Goal: Task Accomplishment & Management: Manage account settings

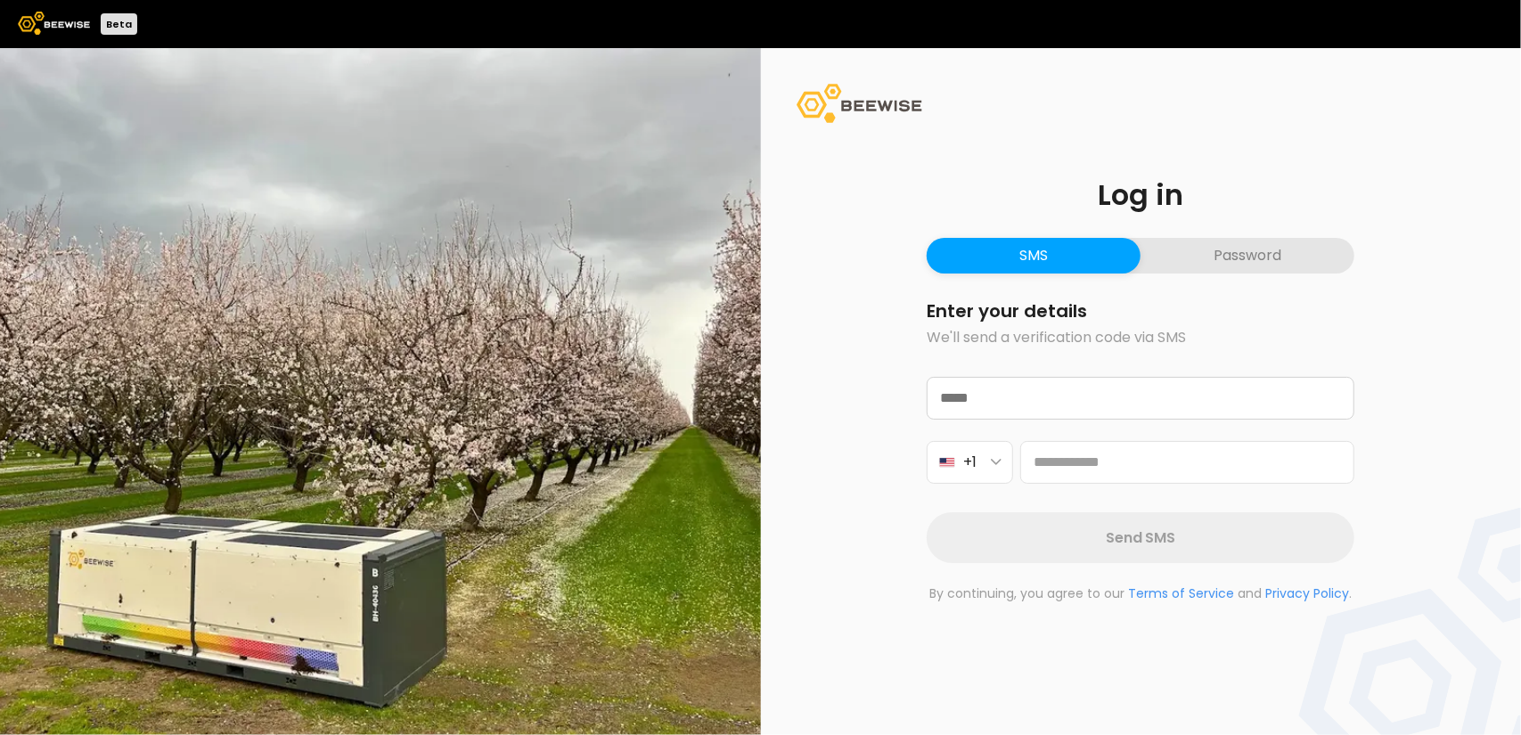
click at [1085, 257] on button "SMS" at bounding box center [1034, 256] width 214 height 36
click at [1055, 249] on button "SMS" at bounding box center [1034, 256] width 214 height 36
click at [986, 405] on input "email" at bounding box center [1141, 398] width 426 height 41
type input "**********"
click at [1074, 469] on input at bounding box center [1187, 462] width 334 height 43
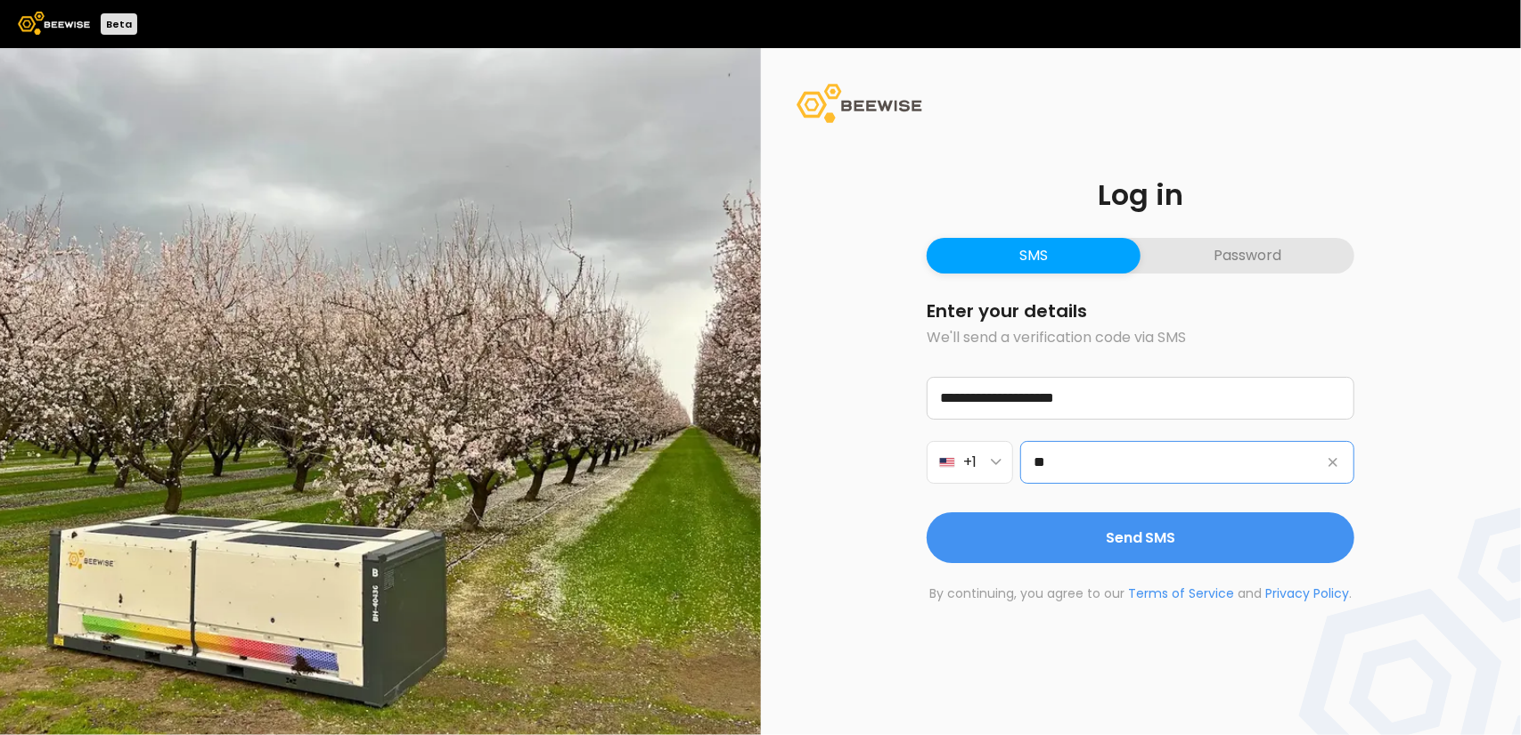
type input "*"
type input "*****"
click at [1071, 251] on button "SMS" at bounding box center [1034, 256] width 214 height 36
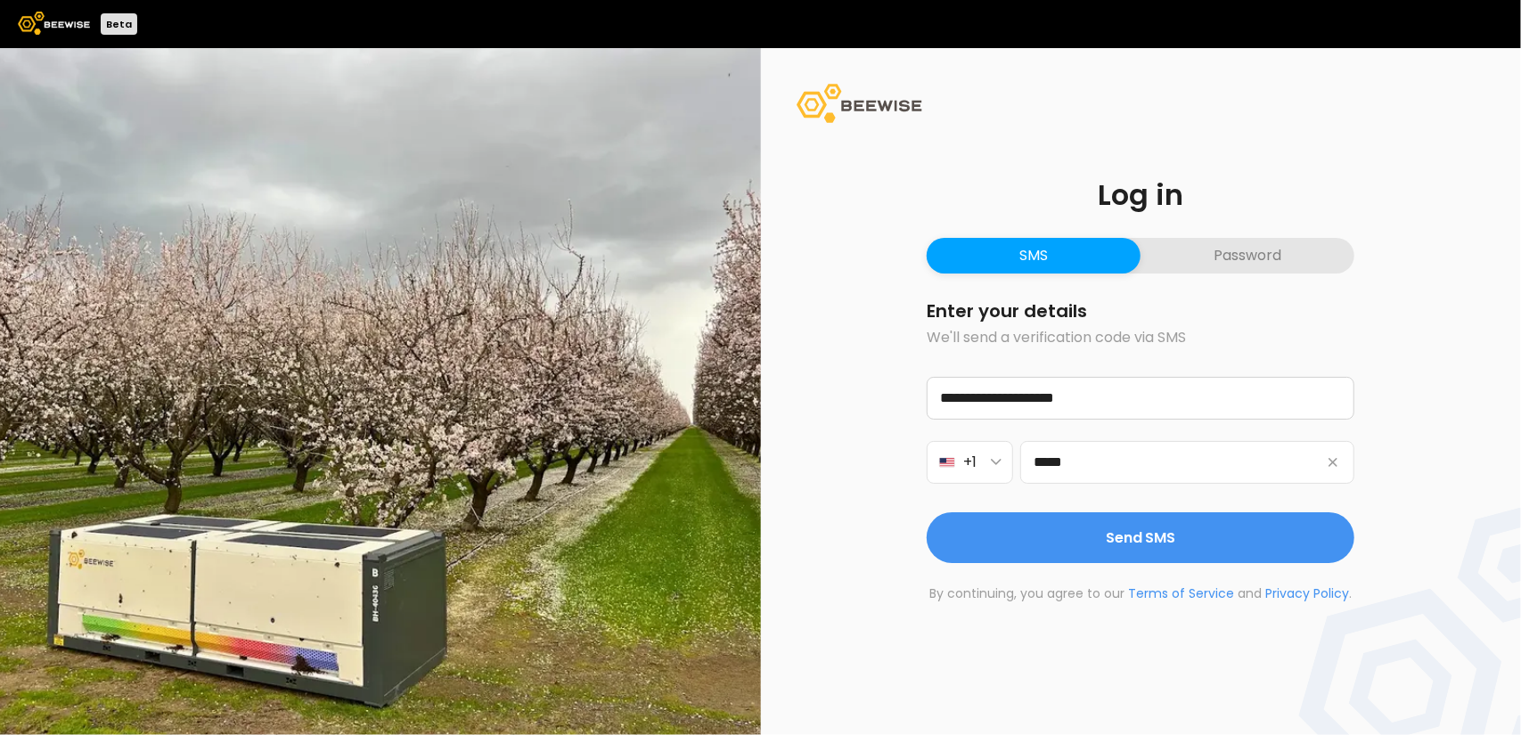
click at [1071, 251] on button "SMS" at bounding box center [1034, 256] width 214 height 36
click at [985, 327] on p "We'll send a verification code via SMS" at bounding box center [1141, 337] width 428 height 21
click at [1033, 247] on button "SMS" at bounding box center [1034, 256] width 214 height 36
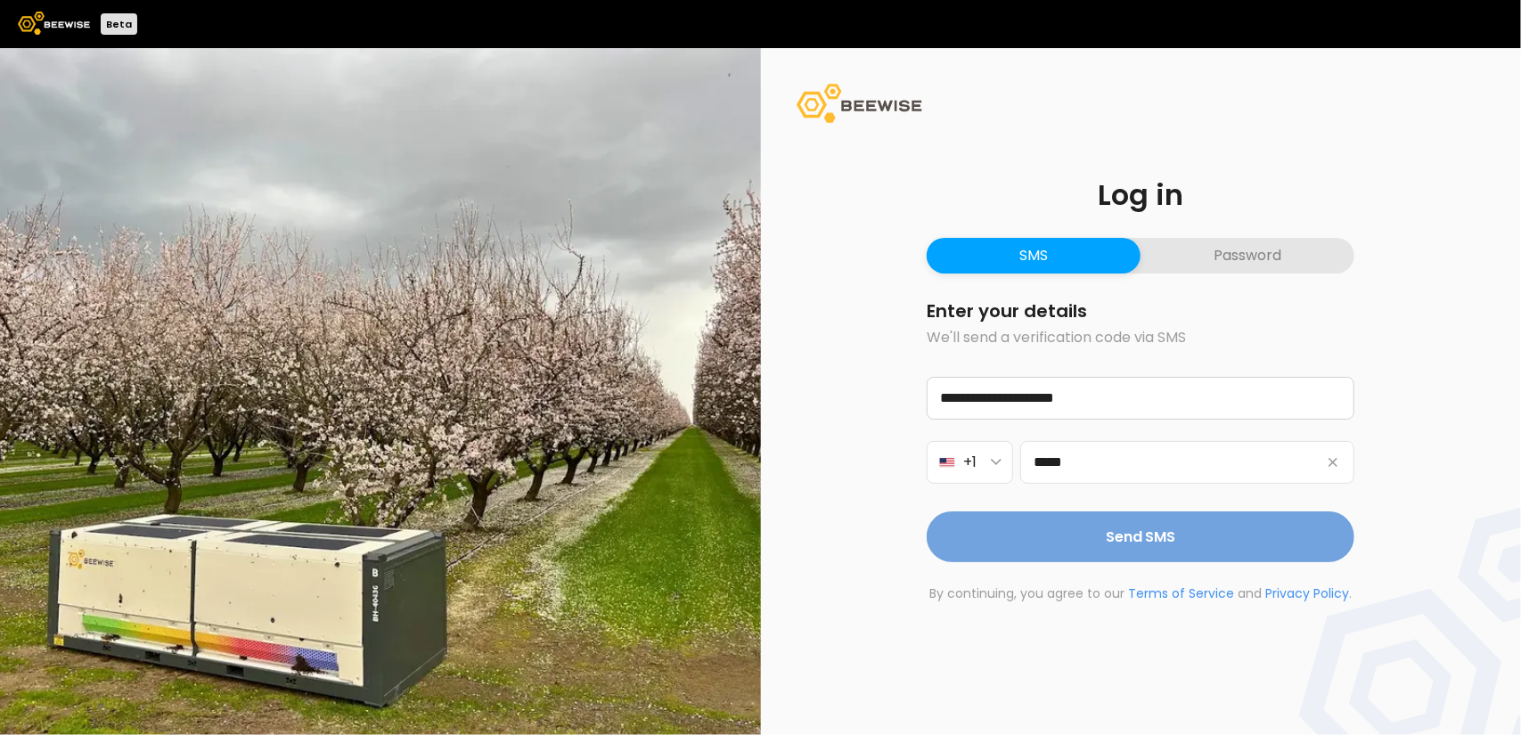
click at [1124, 537] on span "Send SMS" at bounding box center [1141, 537] width 70 height 22
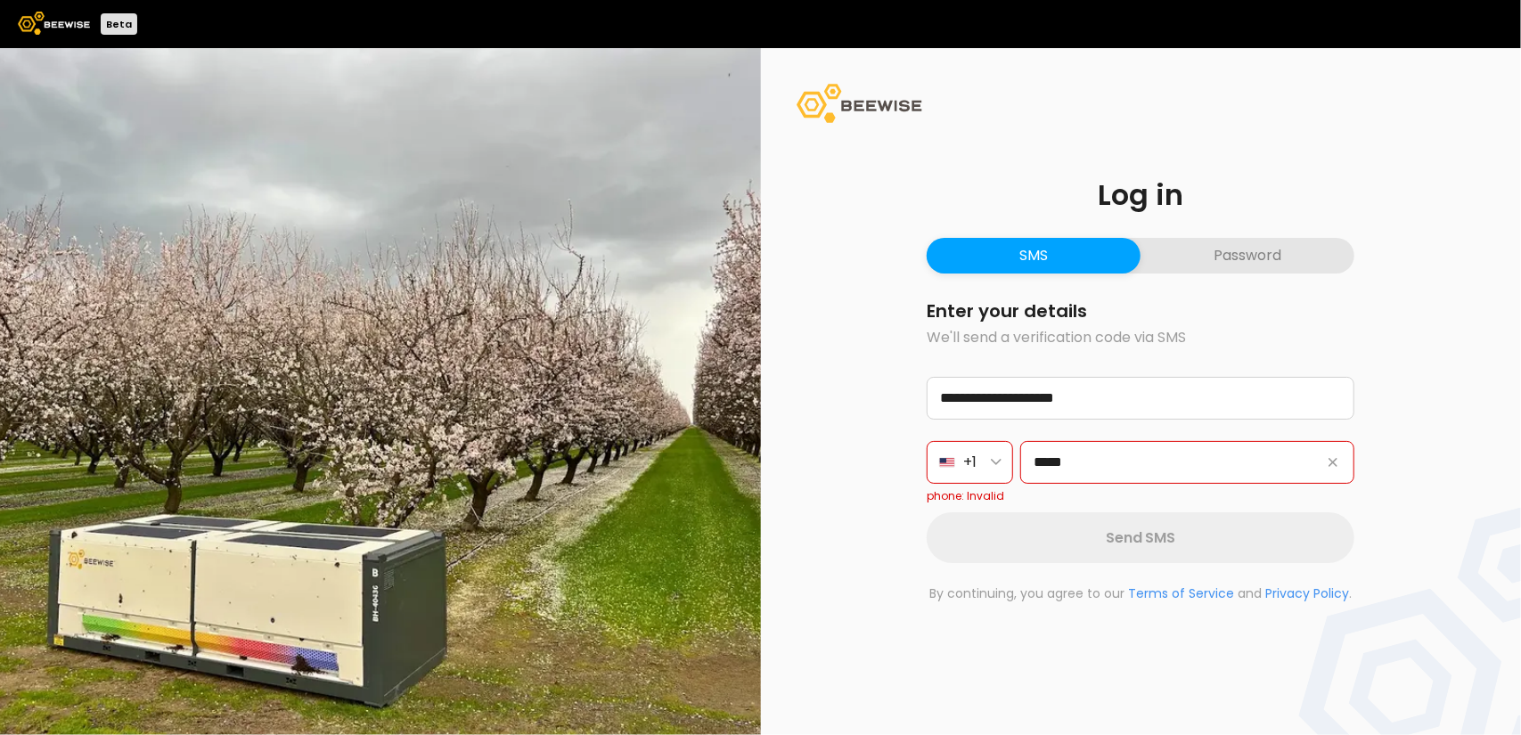
click at [1235, 249] on button "Password" at bounding box center [1247, 256] width 214 height 36
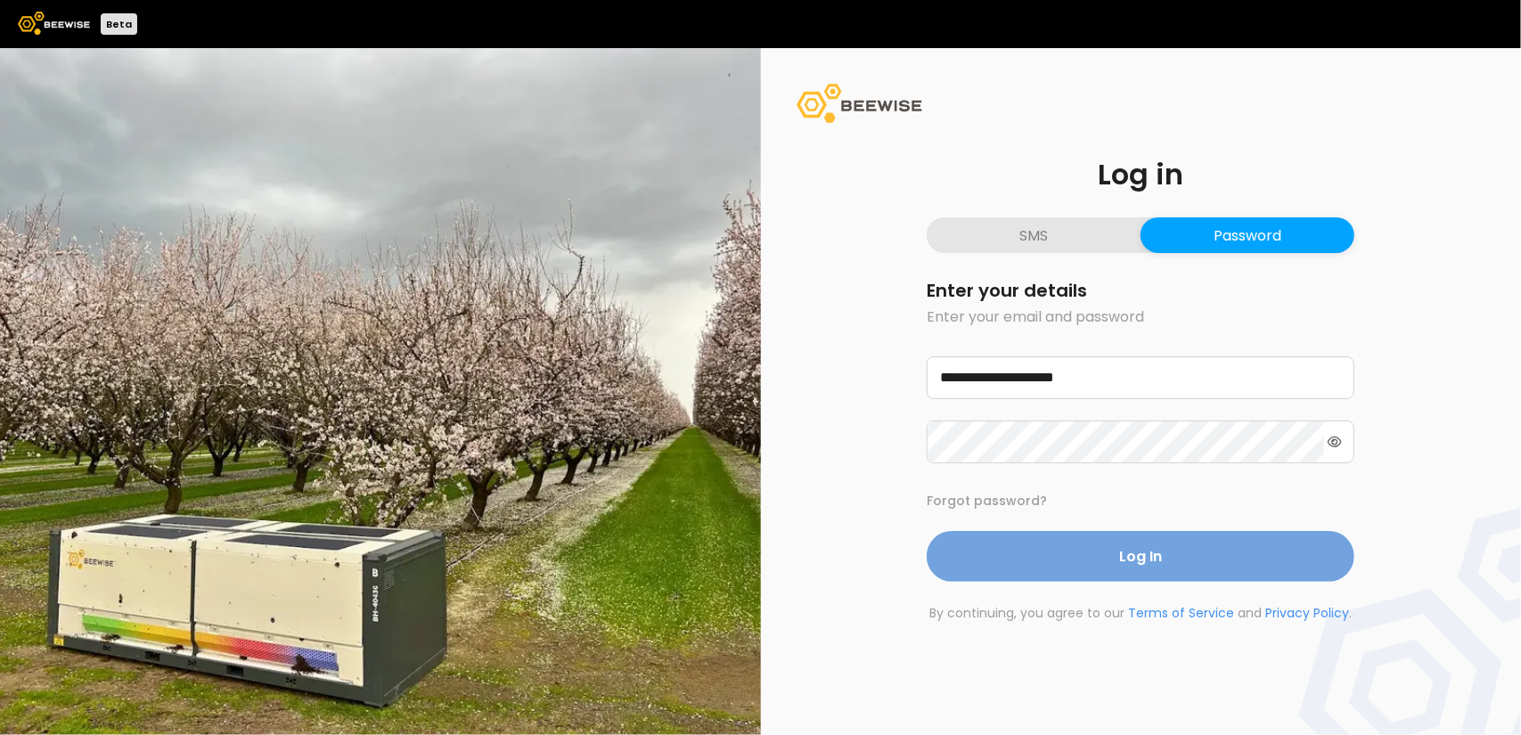
click at [1156, 550] on span "Log In" at bounding box center [1140, 556] width 43 height 22
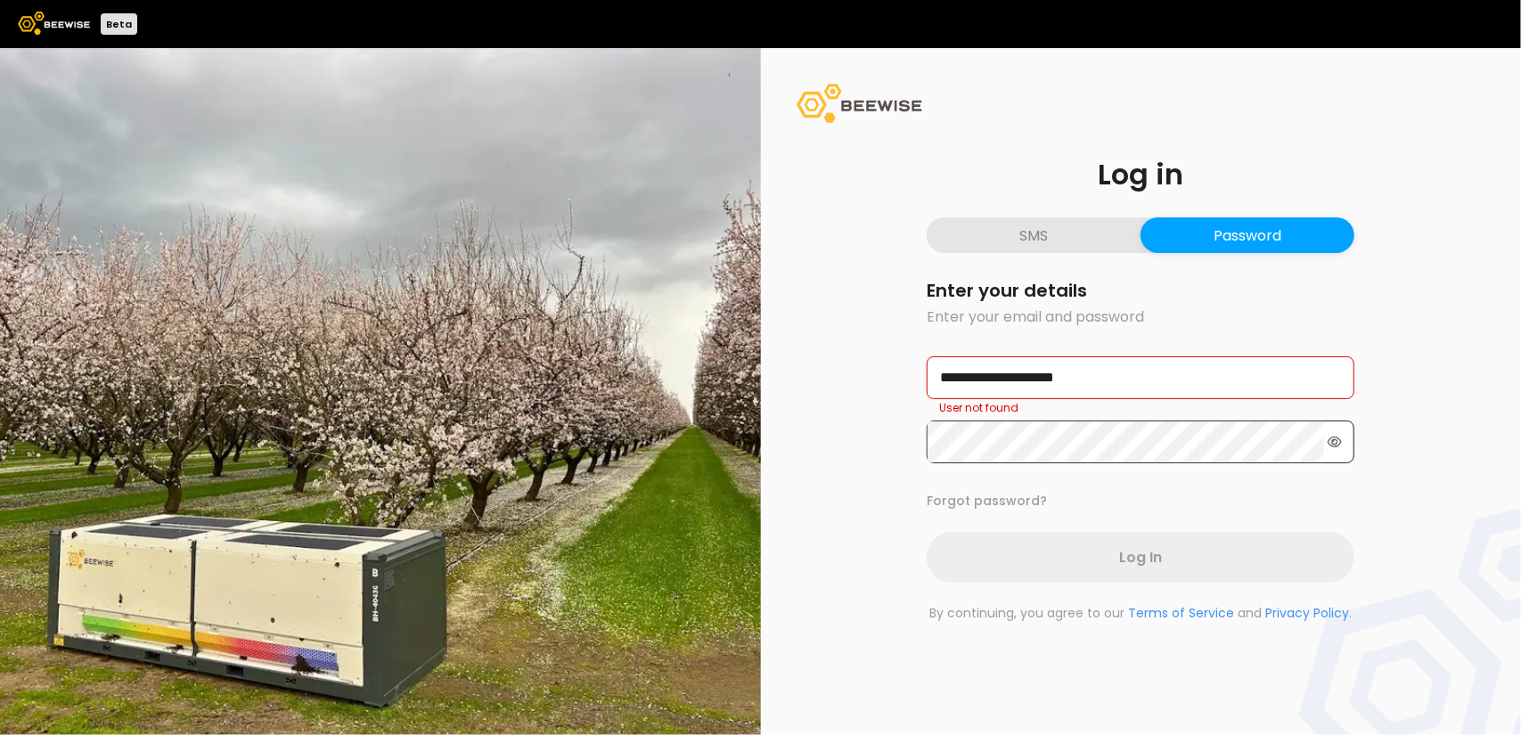
click at [1335, 439] on icon at bounding box center [1335, 442] width 14 height 11
click at [1335, 439] on icon at bounding box center [1334, 442] width 16 height 12
click at [1335, 439] on icon at bounding box center [1335, 442] width 14 height 11
click at [1239, 227] on button "Password" at bounding box center [1247, 235] width 214 height 36
click at [1228, 229] on button "Password" at bounding box center [1247, 235] width 214 height 36
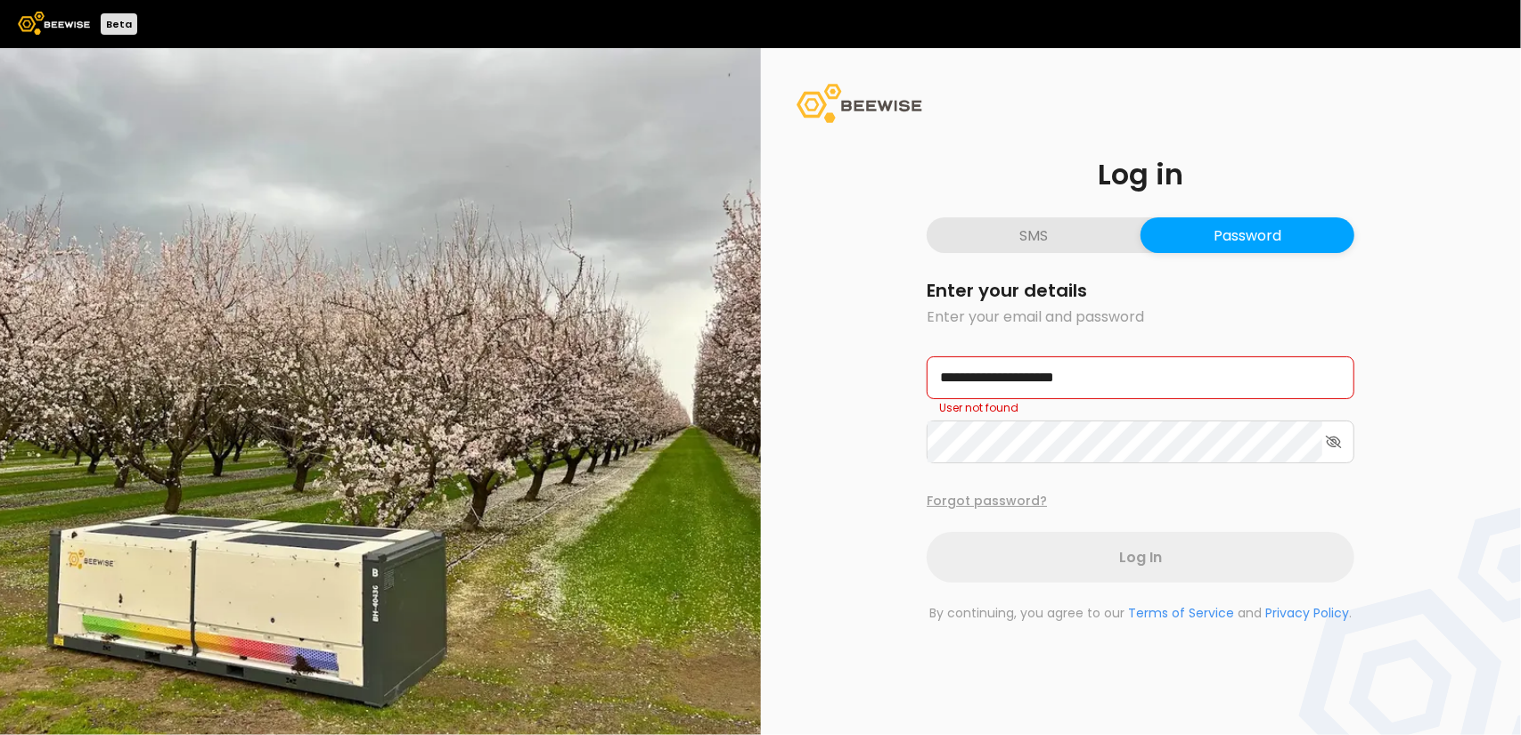
click at [958, 503] on button "Forgot password?" at bounding box center [987, 501] width 120 height 19
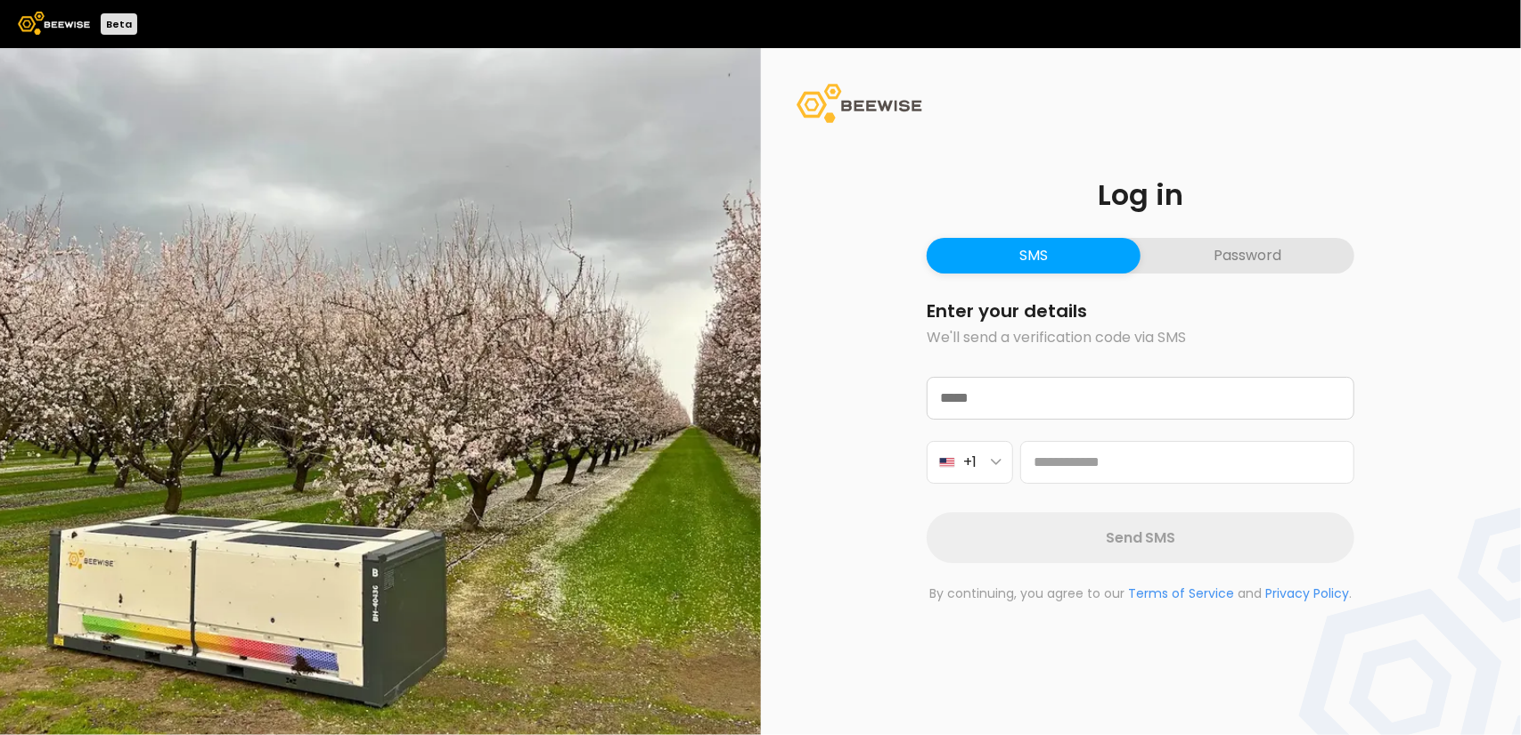
click at [1050, 257] on button "SMS" at bounding box center [1034, 256] width 214 height 36
click at [1039, 245] on button "SMS" at bounding box center [1034, 256] width 214 height 36
click at [1018, 249] on button "SMS" at bounding box center [1034, 256] width 214 height 36
click at [1041, 255] on button "SMS" at bounding box center [1034, 256] width 214 height 36
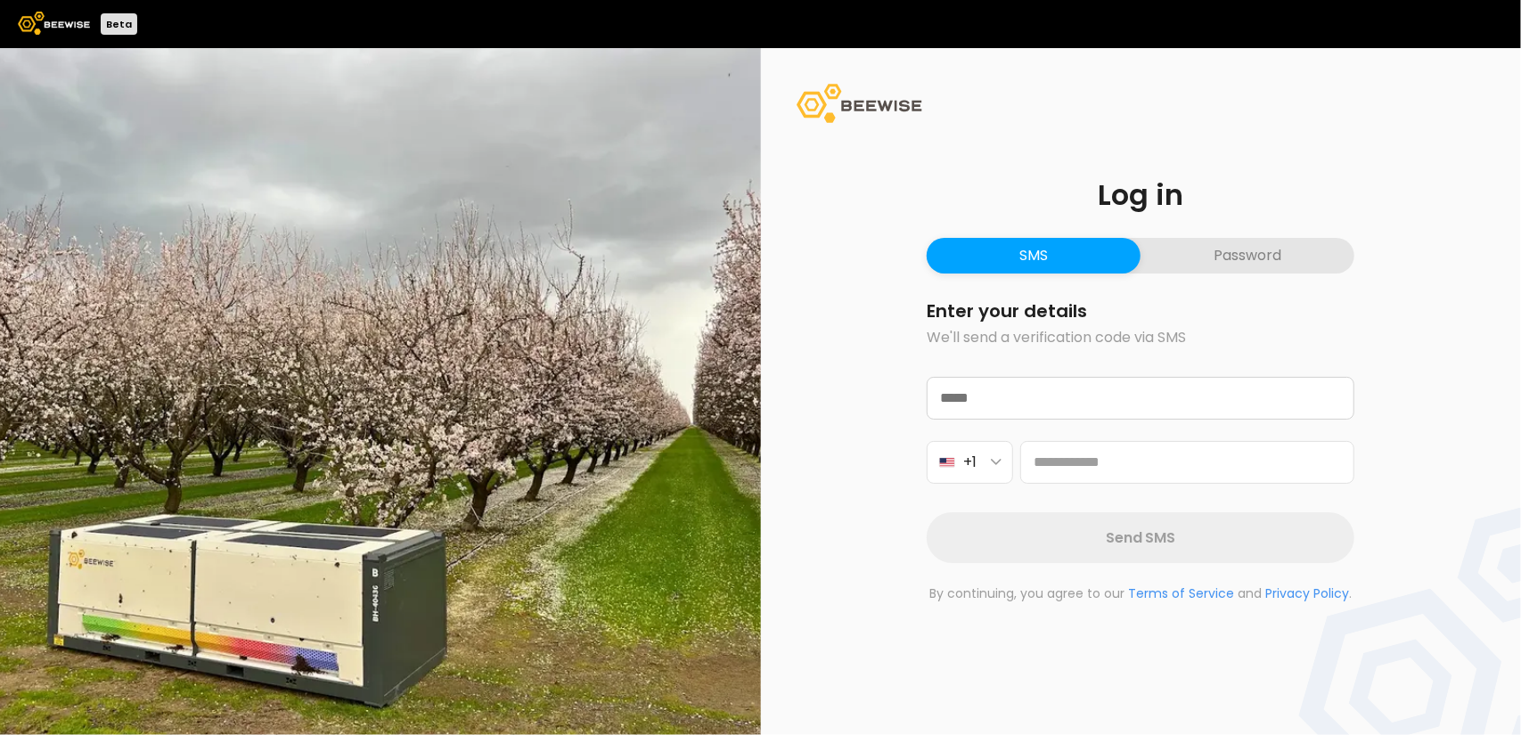
click at [1041, 255] on button "SMS" at bounding box center [1034, 256] width 214 height 36
click at [976, 398] on input "email" at bounding box center [1141, 398] width 426 height 41
type input "**********"
click at [1047, 468] on input at bounding box center [1187, 462] width 334 height 43
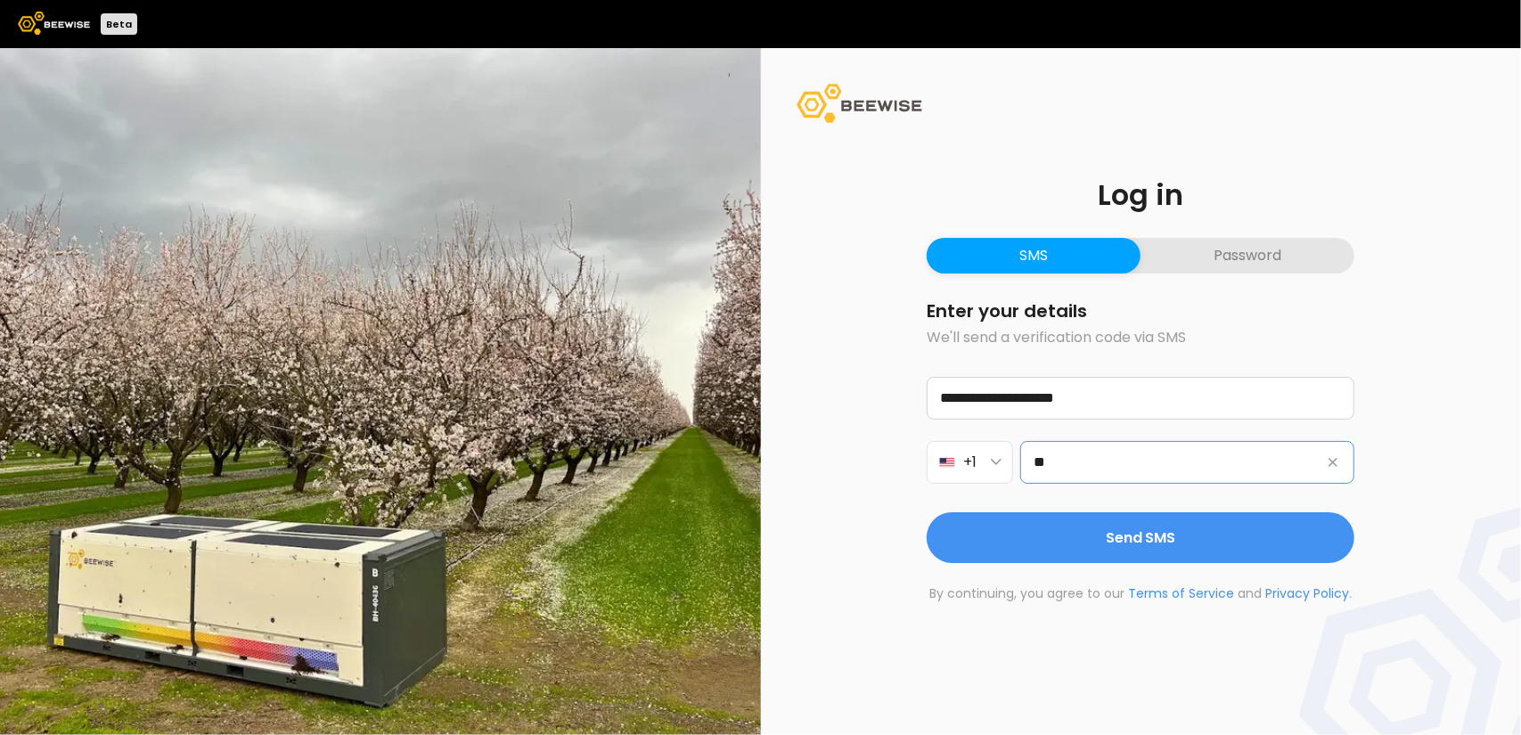
type input "*"
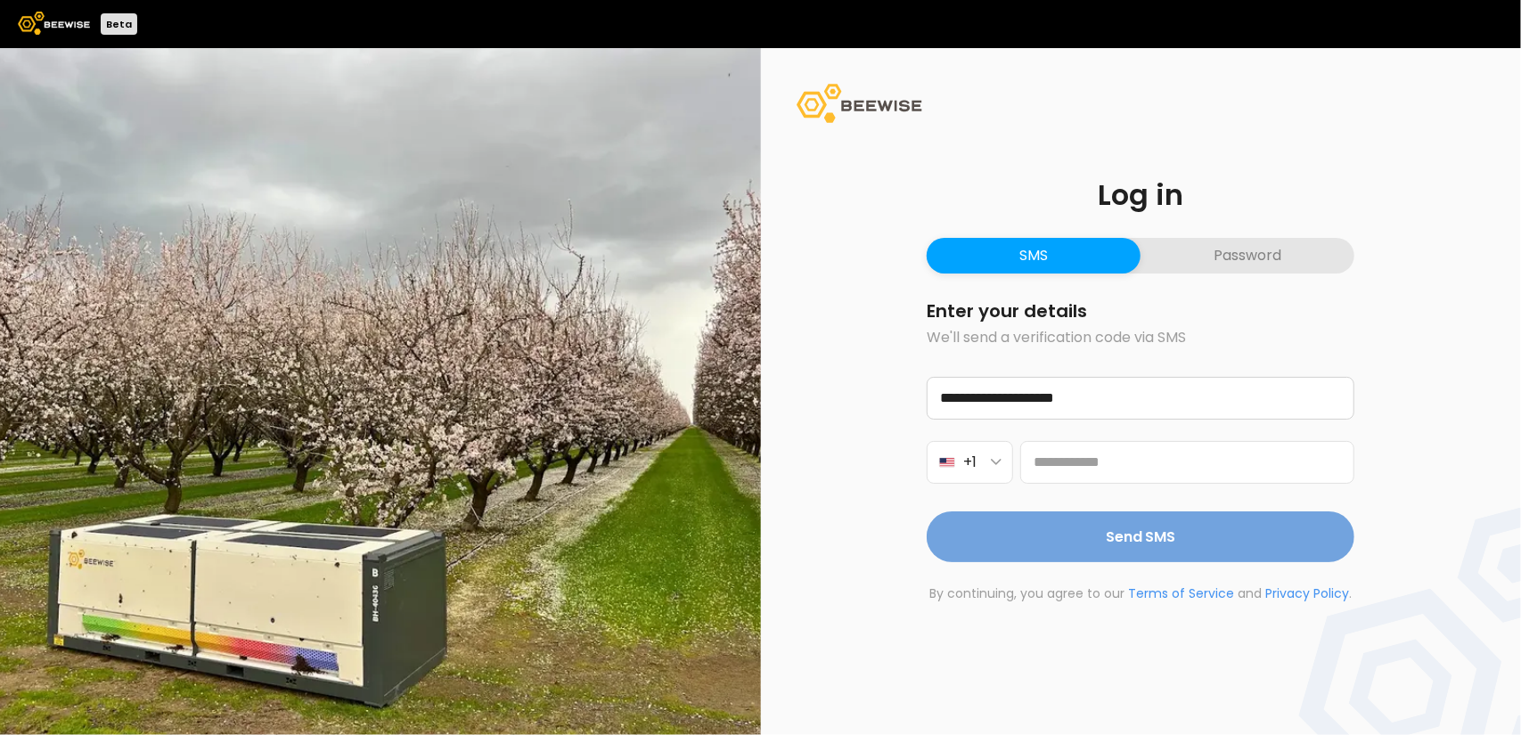
click at [1082, 535] on button "Send SMS" at bounding box center [1141, 536] width 428 height 51
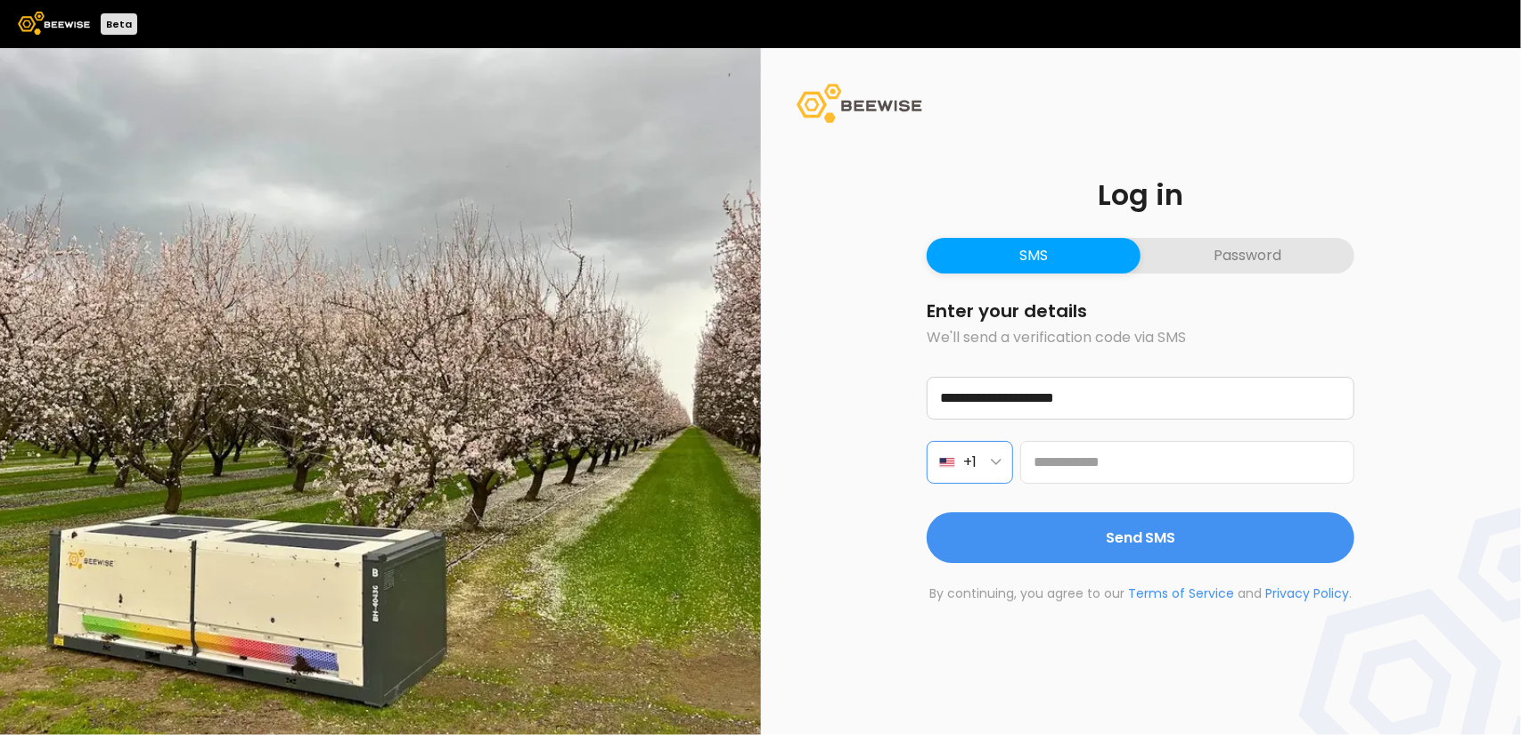
click at [994, 462] on icon "button" at bounding box center [996, 462] width 9 height 4
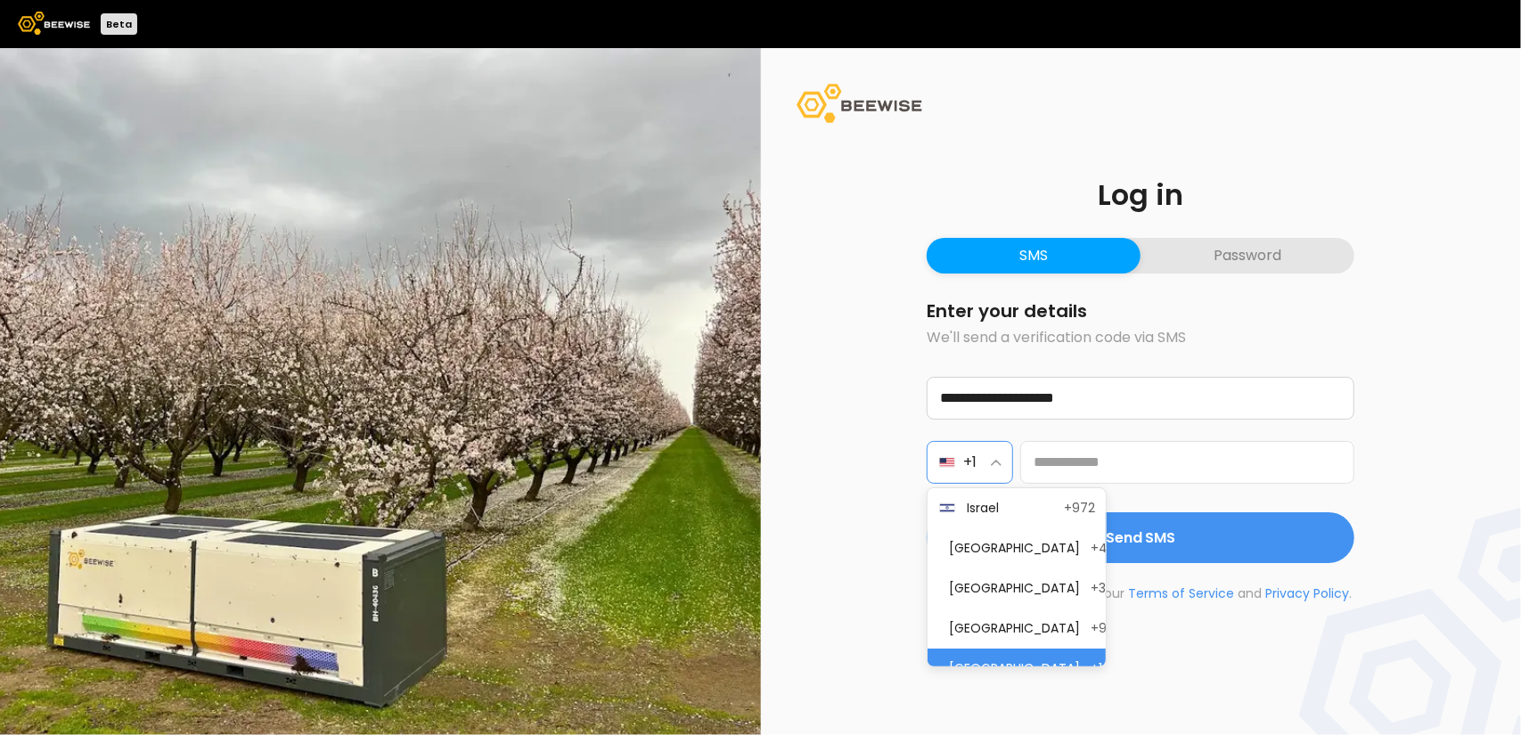
click at [997, 464] on icon "button" at bounding box center [996, 462] width 11 height 7
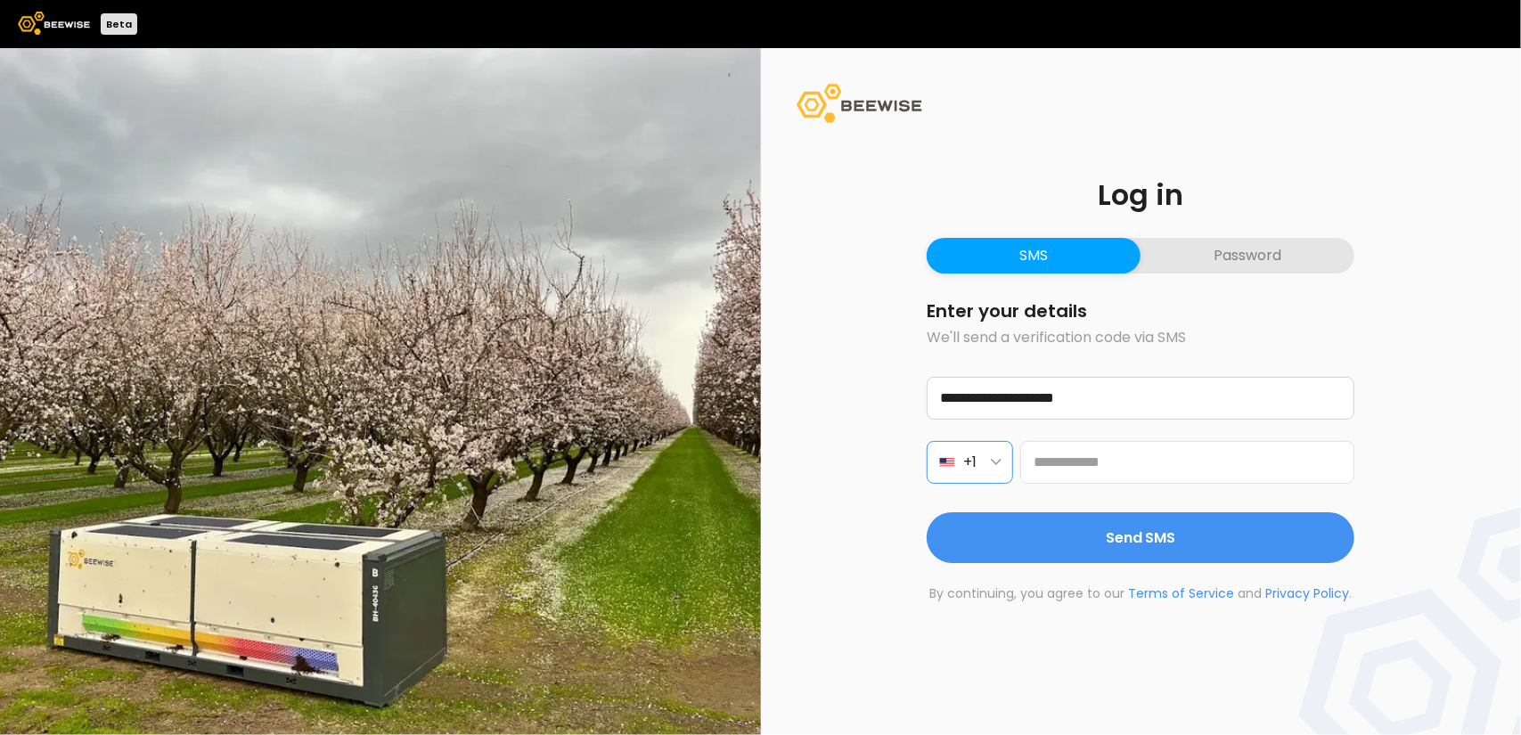
click at [997, 464] on icon "button" at bounding box center [996, 462] width 9 height 4
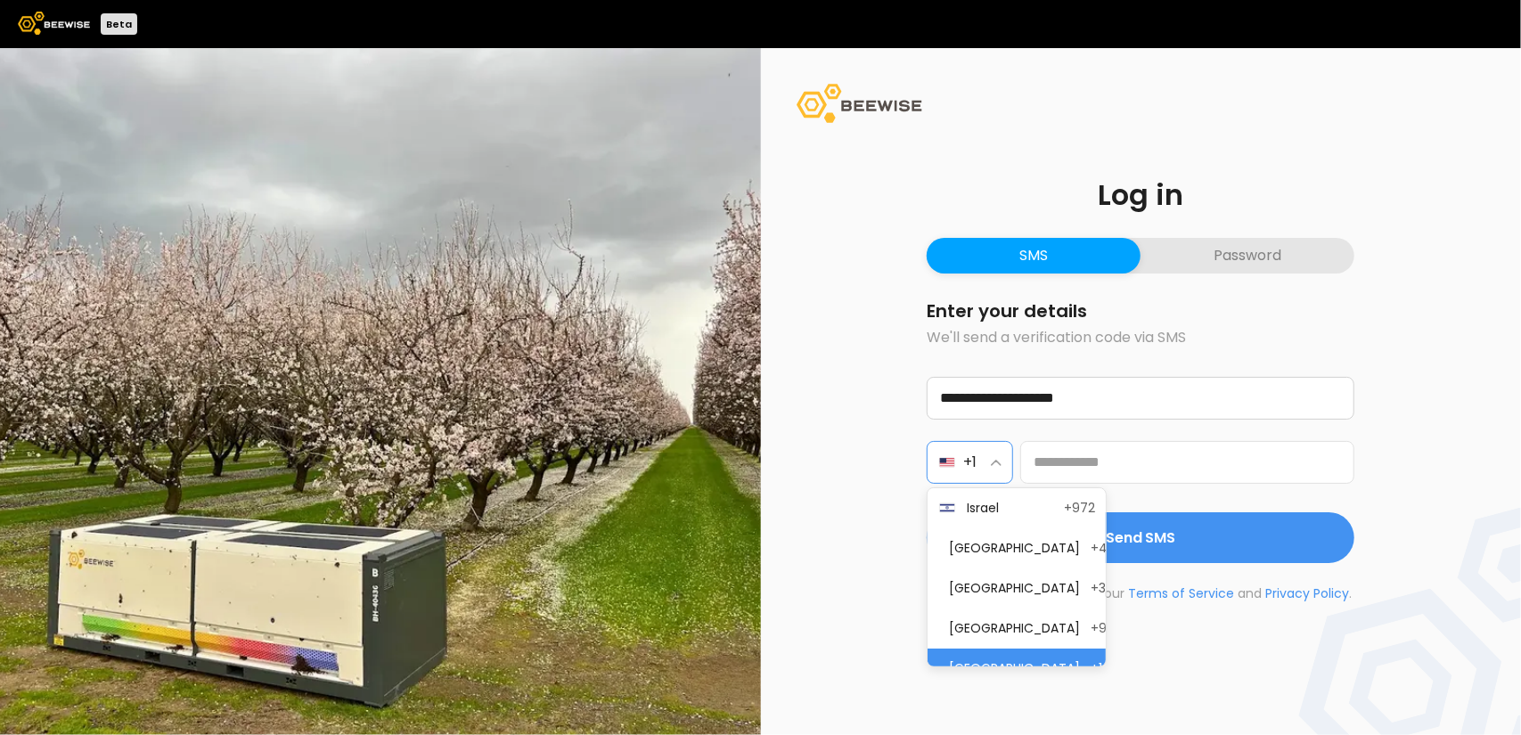
click at [997, 464] on icon "button" at bounding box center [996, 462] width 11 height 7
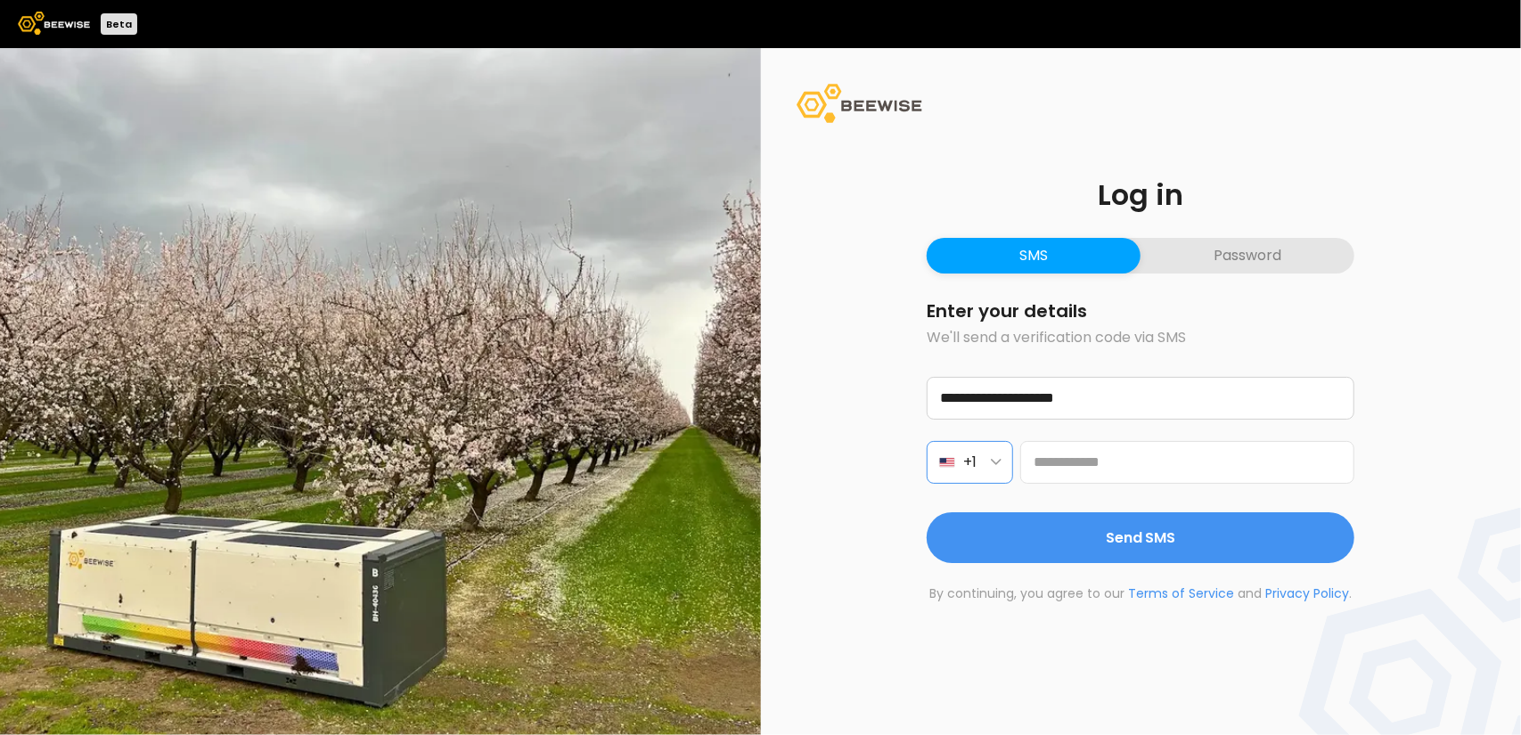
click at [997, 464] on icon "button" at bounding box center [996, 462] width 9 height 4
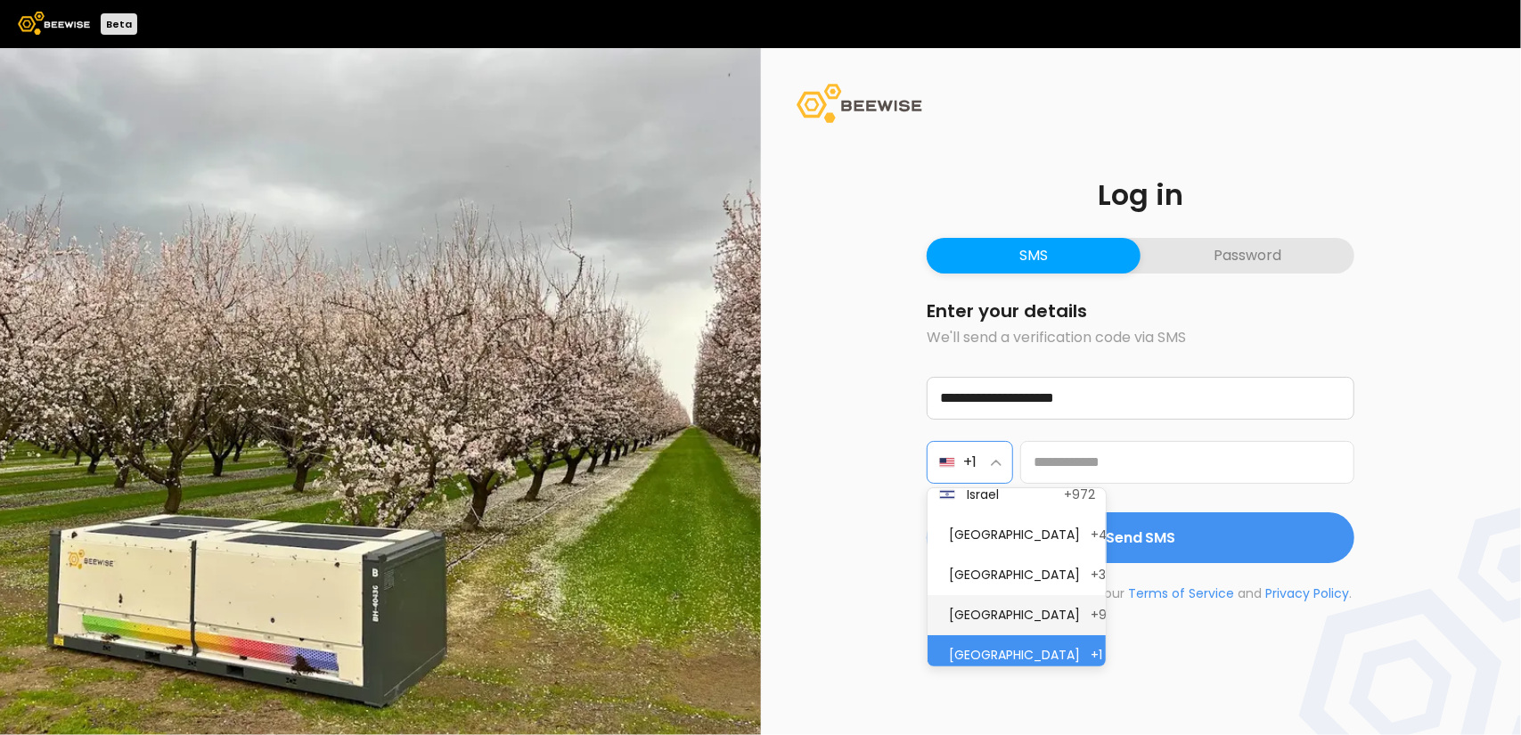
scroll to position [12, 0]
click at [1101, 610] on button "United Arab Emirates +971" at bounding box center [1017, 617] width 178 height 40
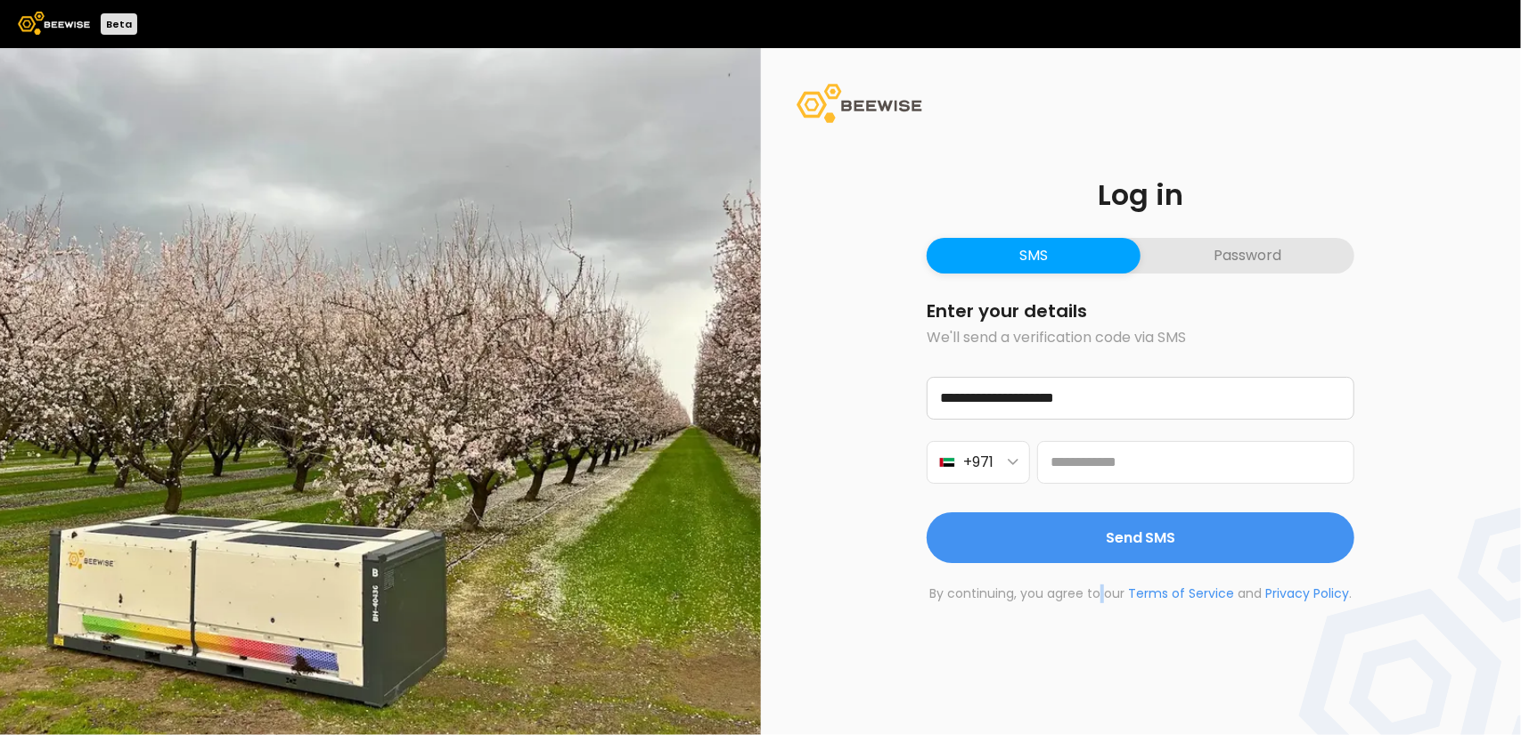
click at [1101, 610] on div "**********" at bounding box center [1140, 392] width 513 height 508
click at [1018, 462] on icon "button" at bounding box center [1013, 462] width 11 height 7
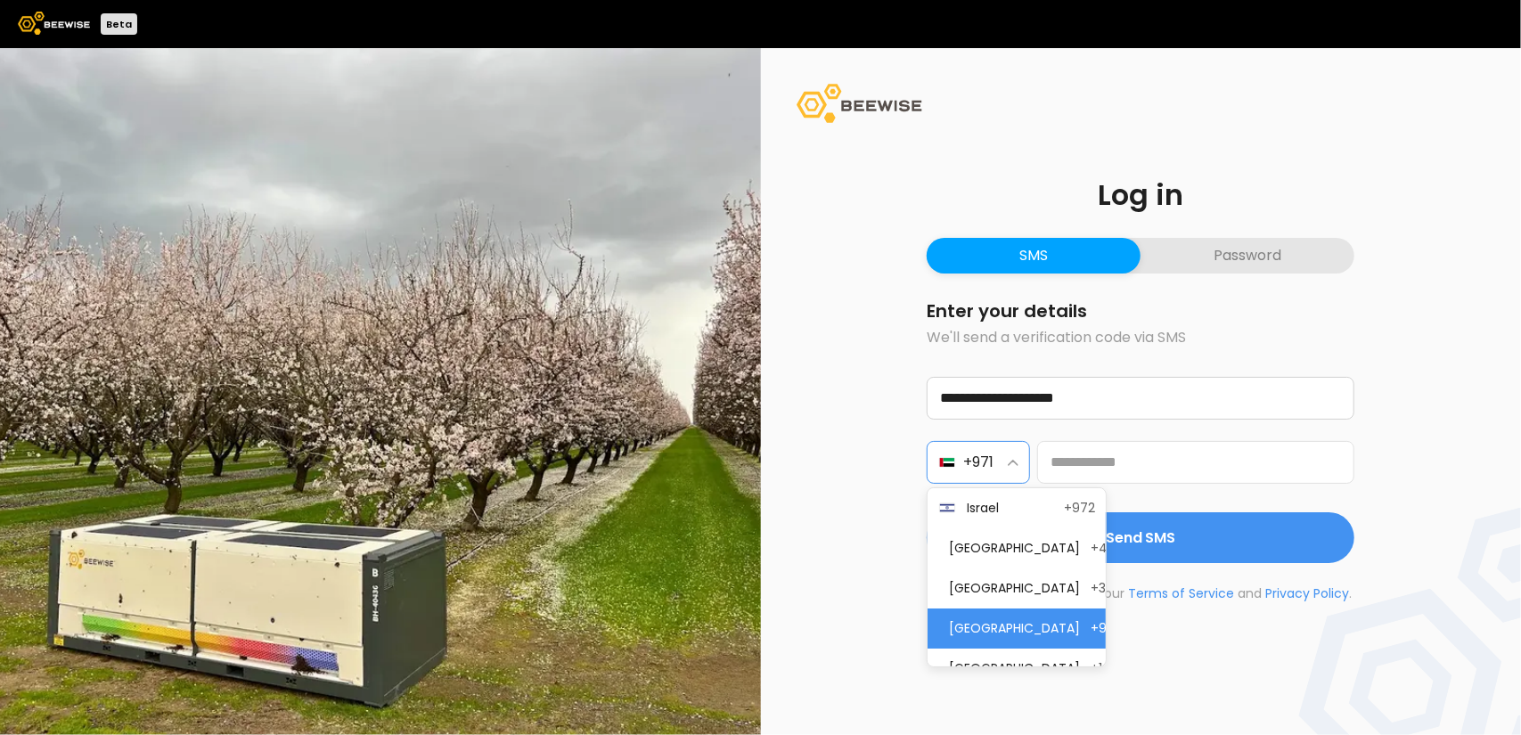
click at [1010, 464] on icon "button" at bounding box center [1013, 463] width 9 height 4
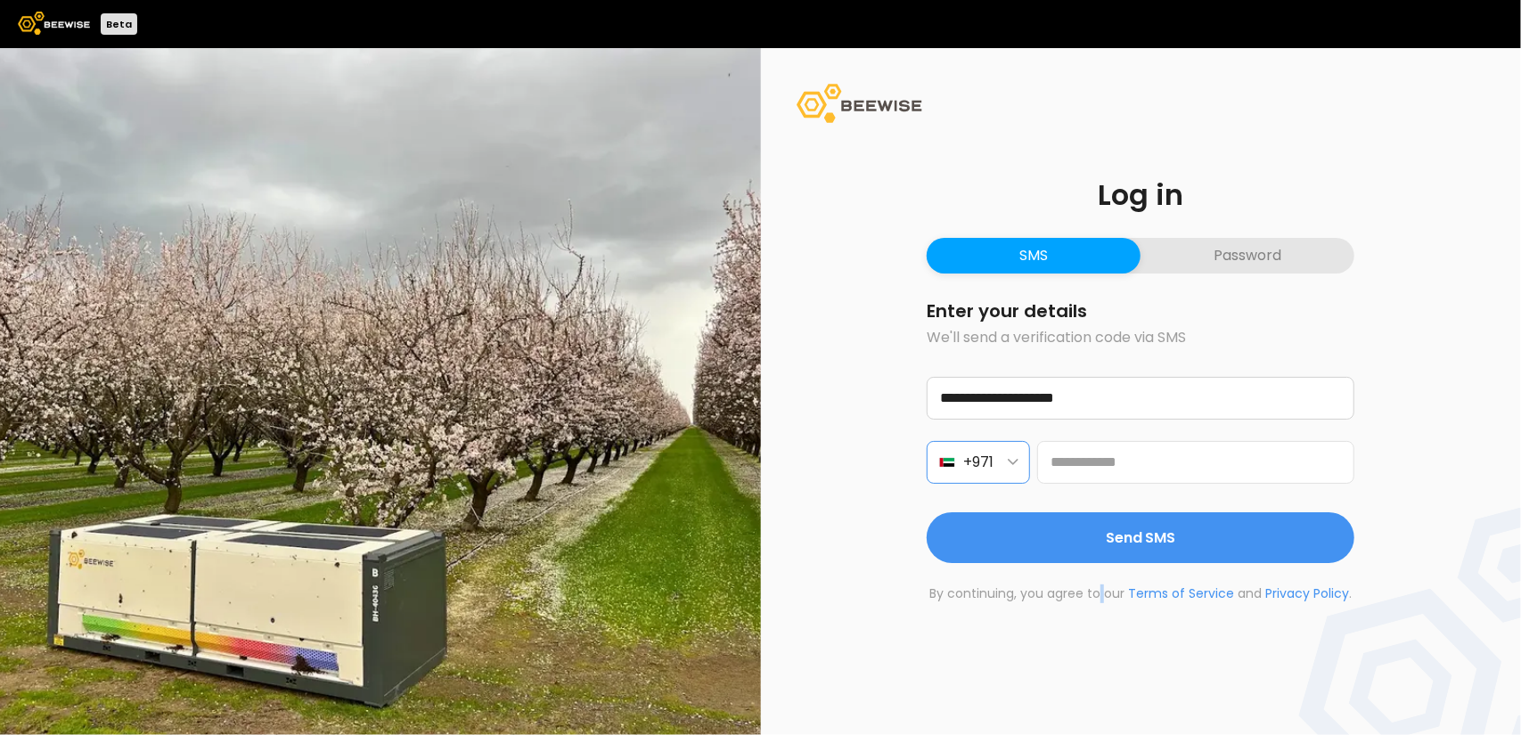
click at [993, 458] on span "+971" at bounding box center [978, 462] width 30 height 22
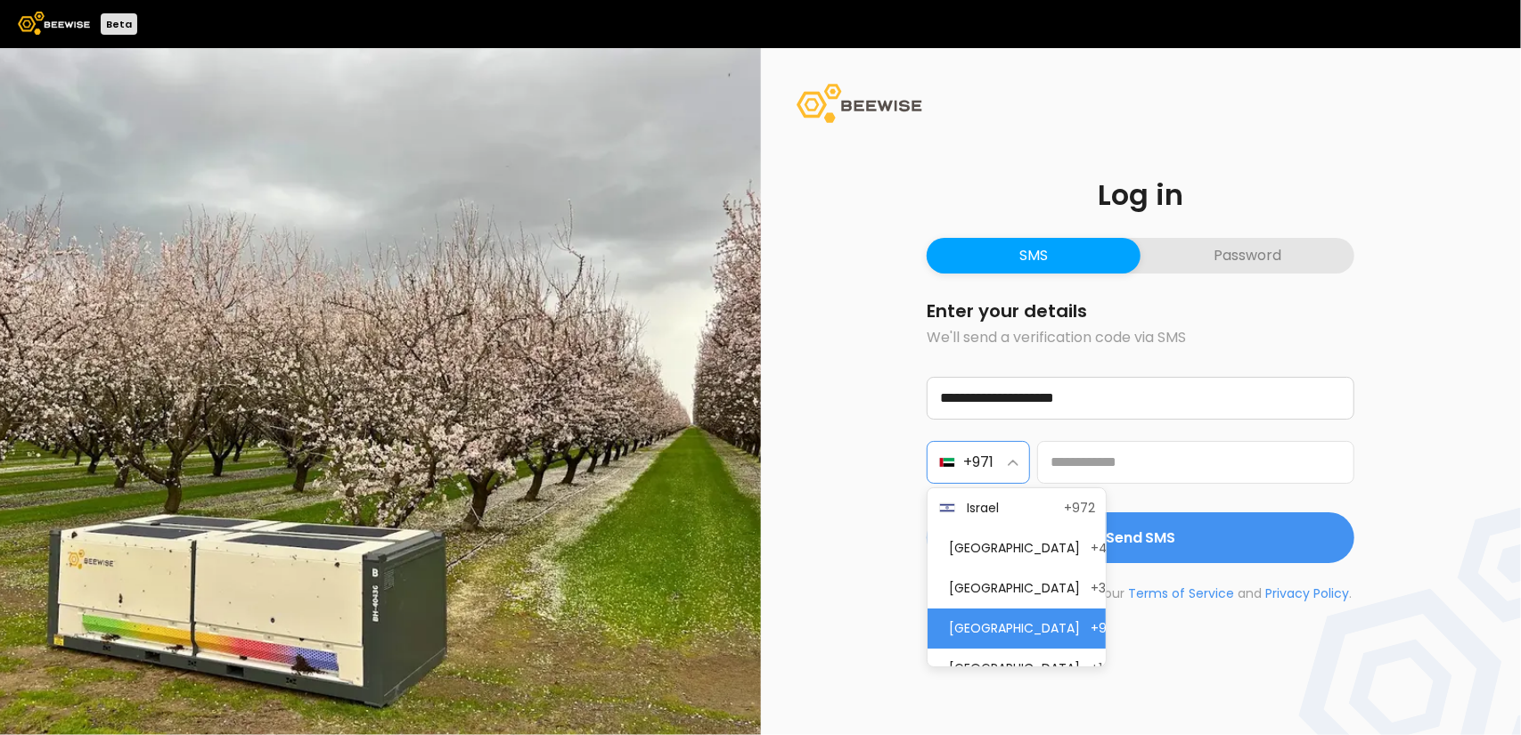
click at [1010, 460] on icon "button" at bounding box center [1013, 462] width 11 height 7
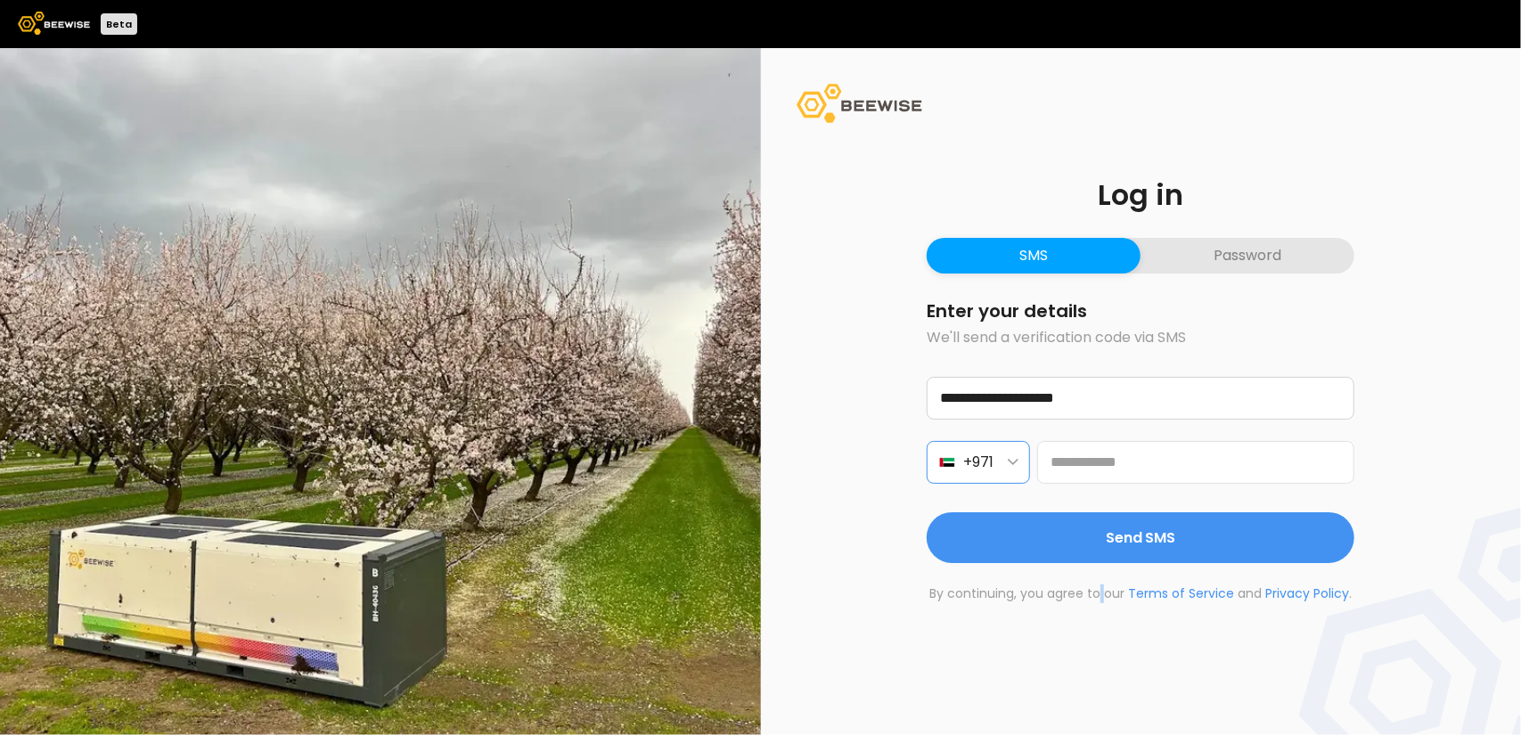
click at [1010, 460] on icon "button" at bounding box center [1013, 462] width 11 height 7
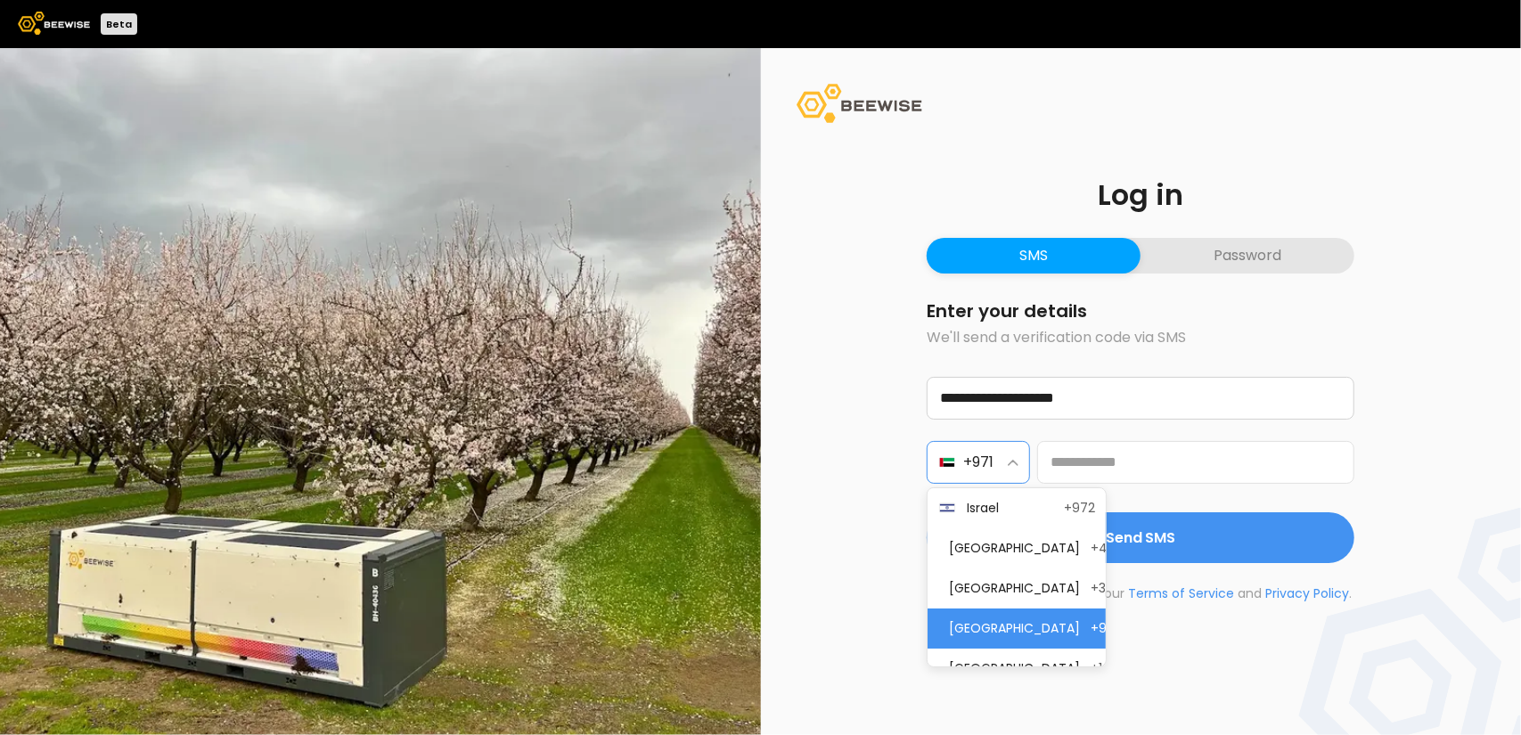
click at [1010, 460] on icon "button" at bounding box center [1013, 462] width 11 height 7
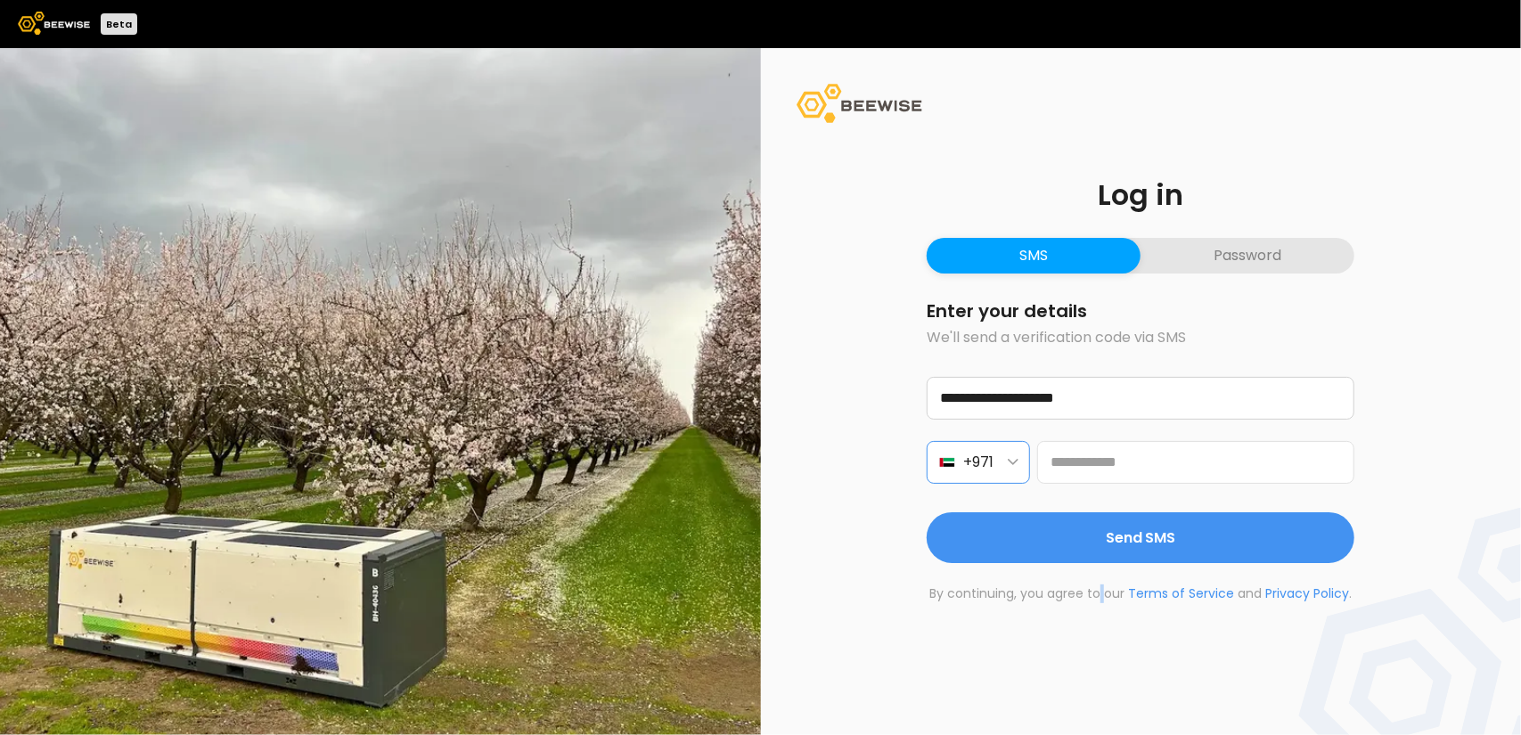
click at [1010, 460] on icon "button" at bounding box center [1013, 462] width 11 height 7
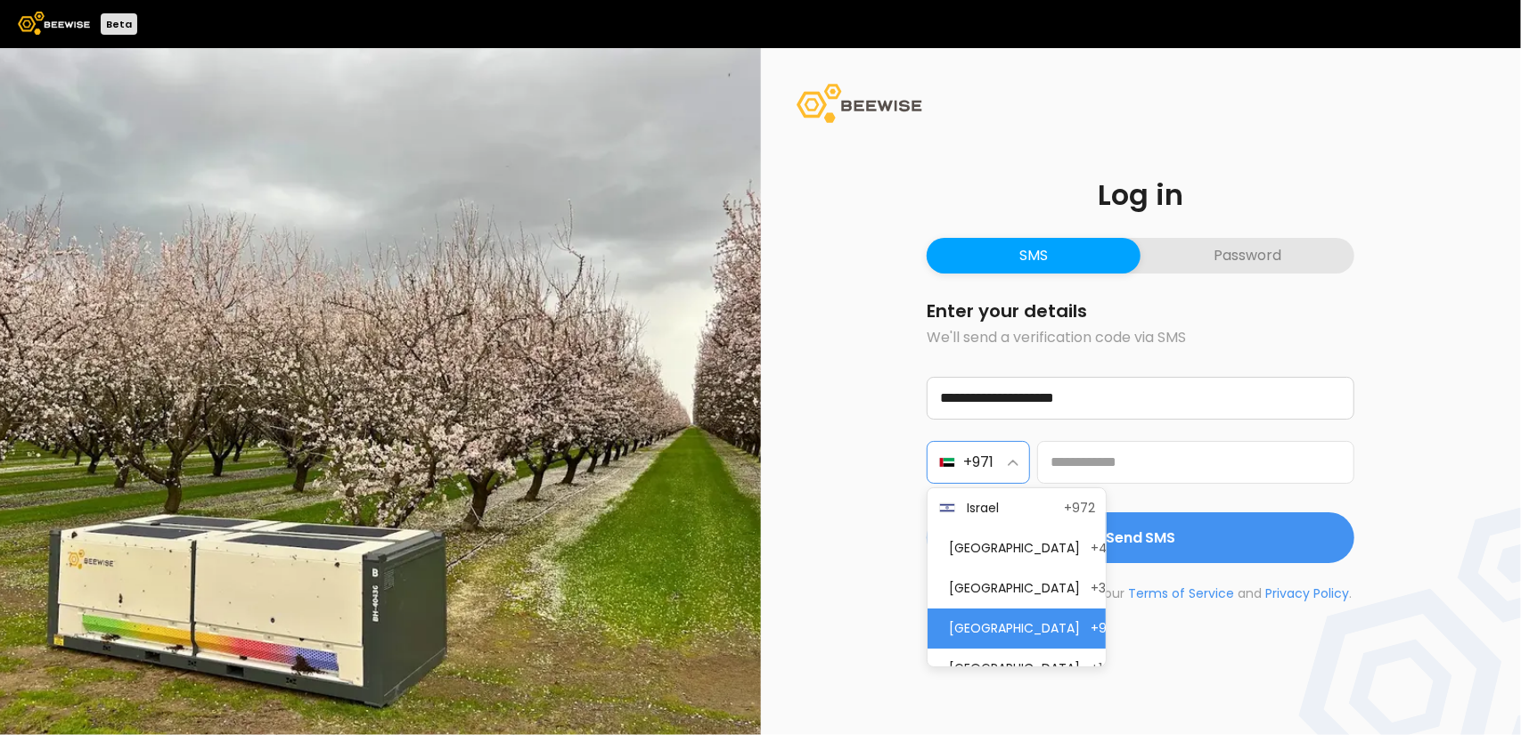
click at [1010, 460] on icon "button" at bounding box center [1013, 462] width 11 height 7
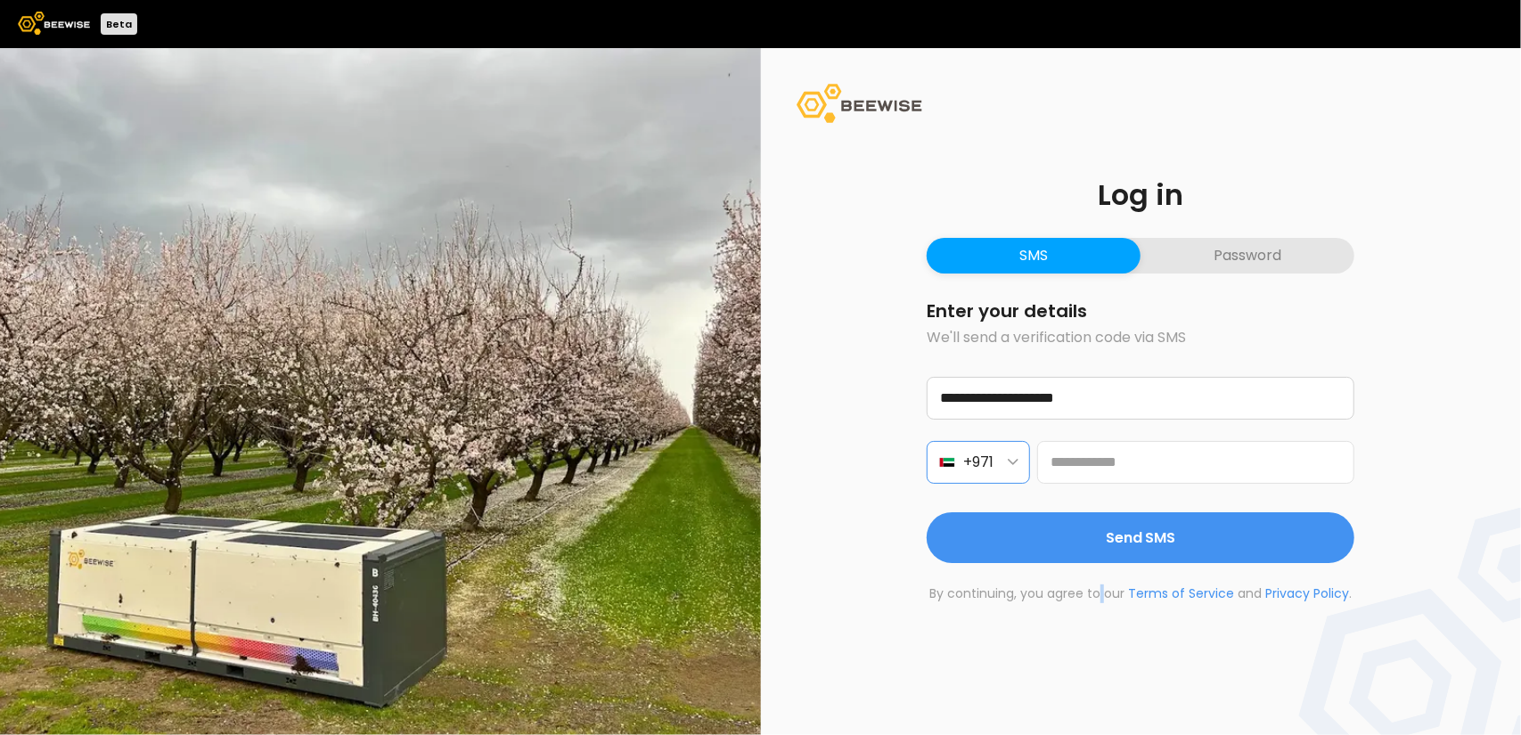
click at [1010, 460] on icon "button" at bounding box center [1013, 462] width 11 height 7
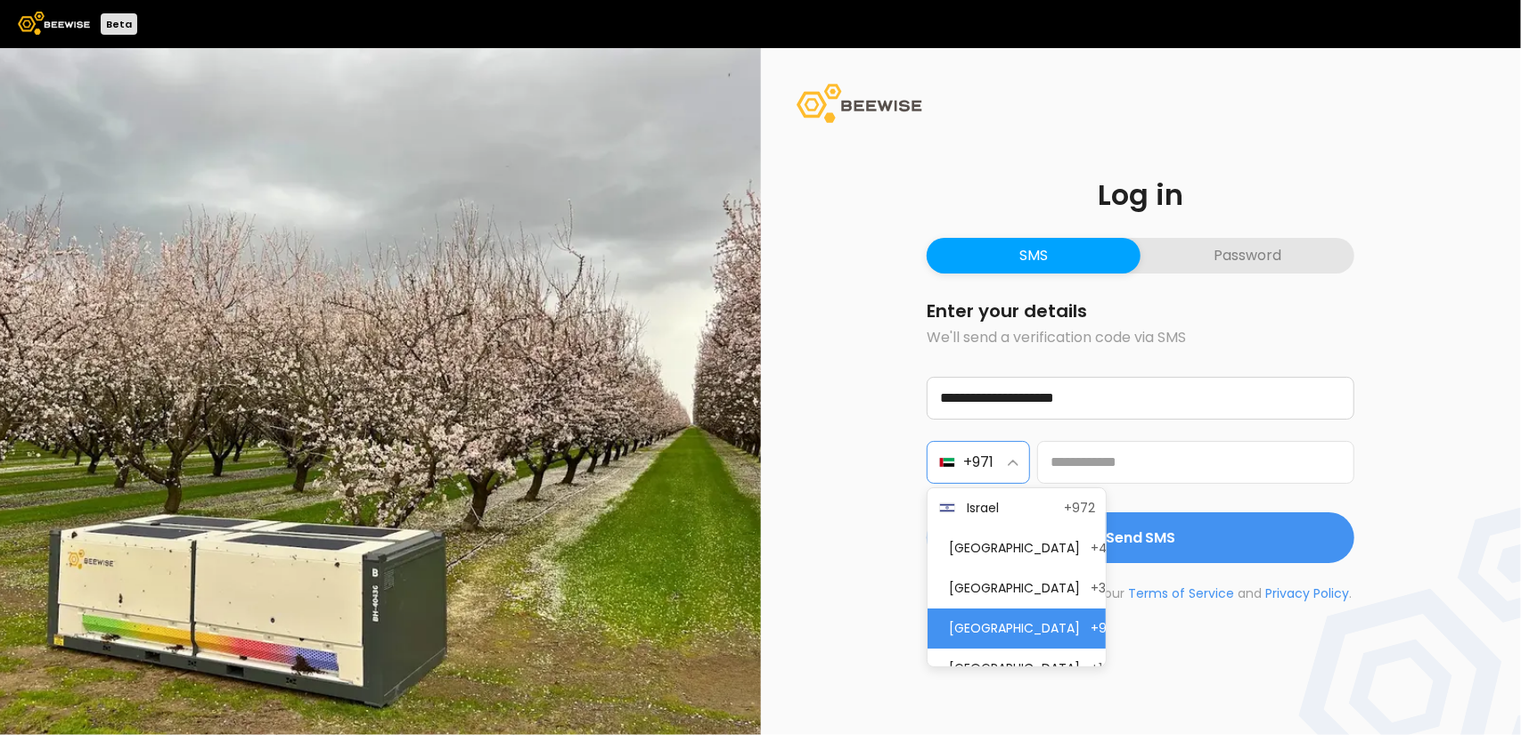
click at [1010, 460] on icon "button" at bounding box center [1013, 462] width 11 height 7
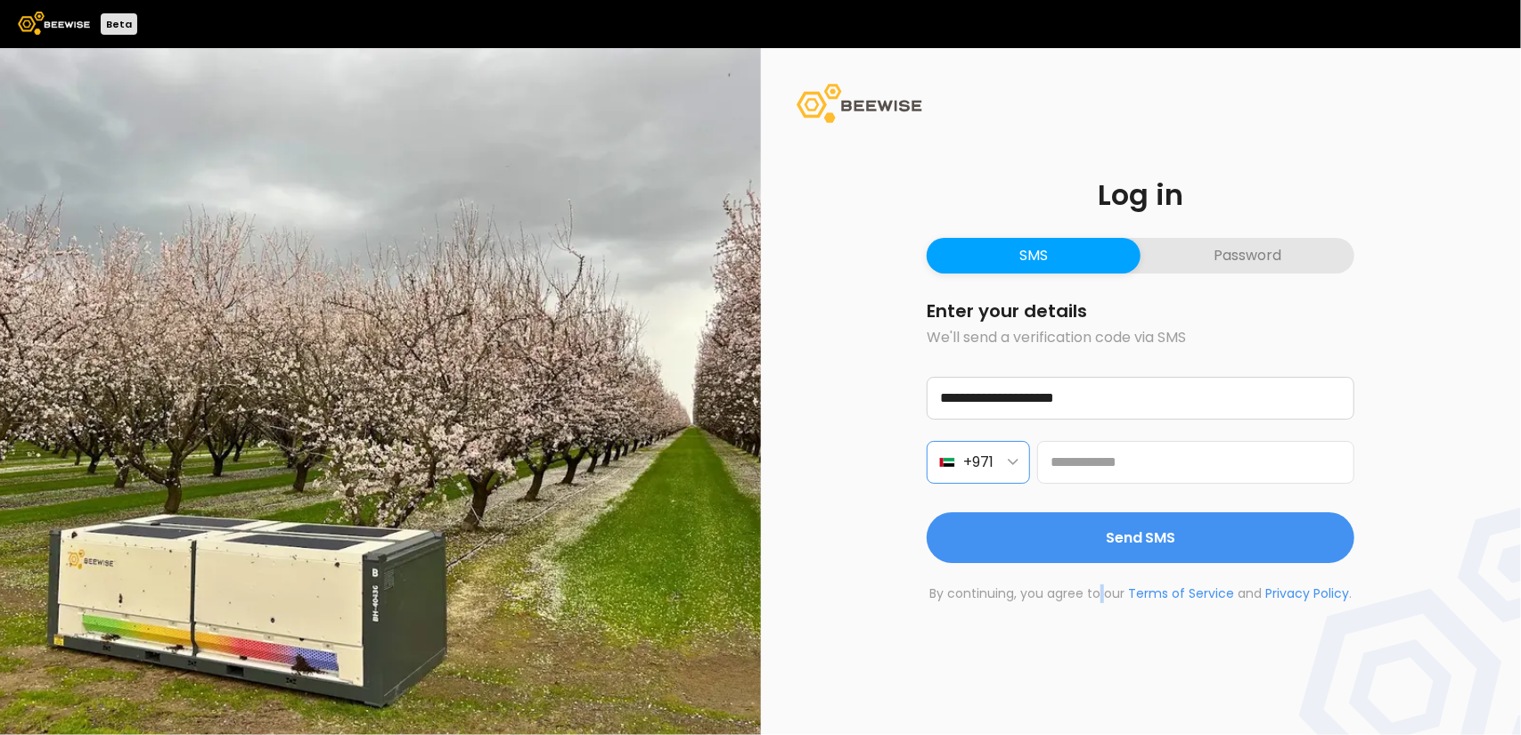
click at [1010, 460] on icon "button" at bounding box center [1013, 462] width 11 height 7
click at [1010, 429] on div "**********" at bounding box center [1141, 430] width 428 height 107
click at [1000, 461] on button "+971" at bounding box center [978, 462] width 103 height 43
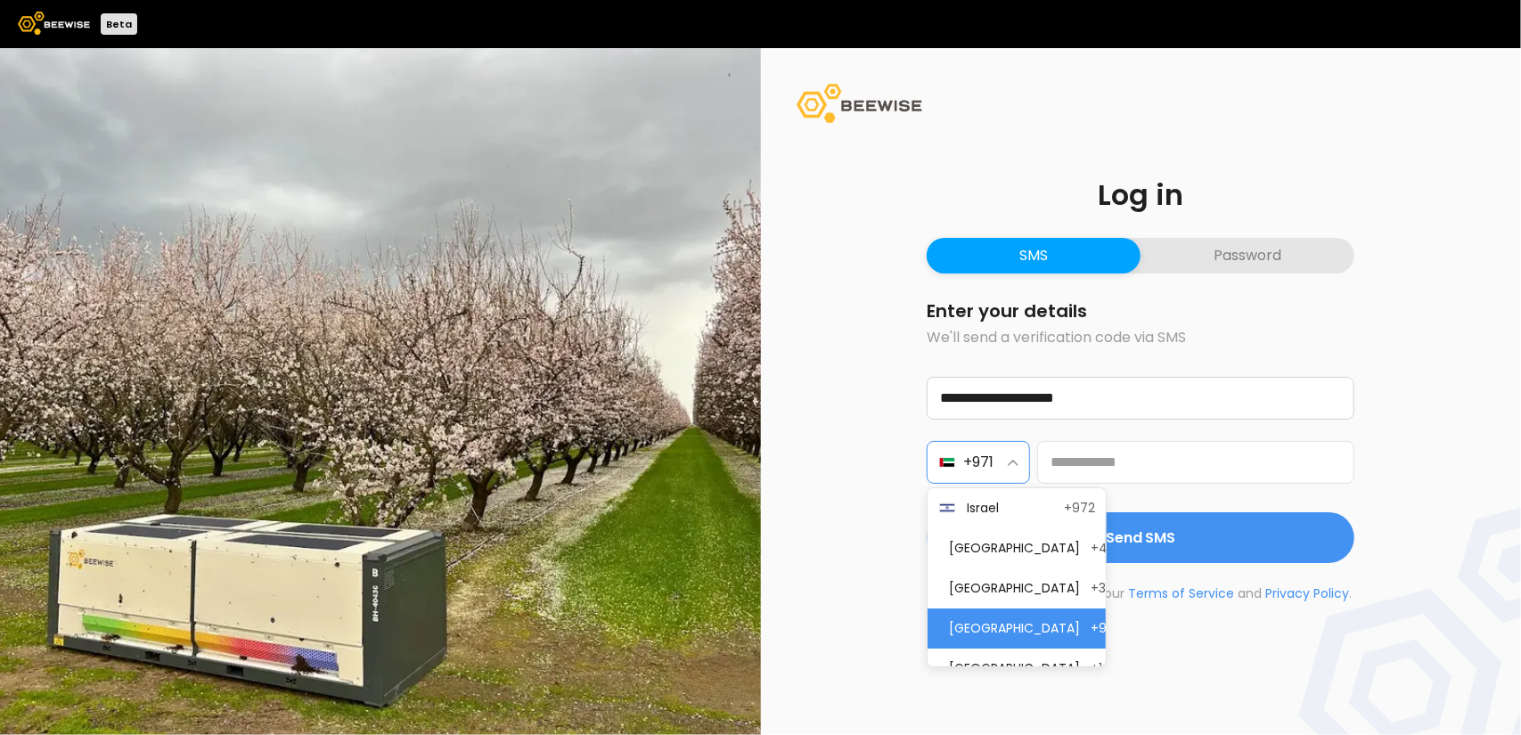
click at [976, 461] on span "+971" at bounding box center [978, 462] width 30 height 22
click at [1007, 550] on span "Poland" at bounding box center [1014, 548] width 131 height 19
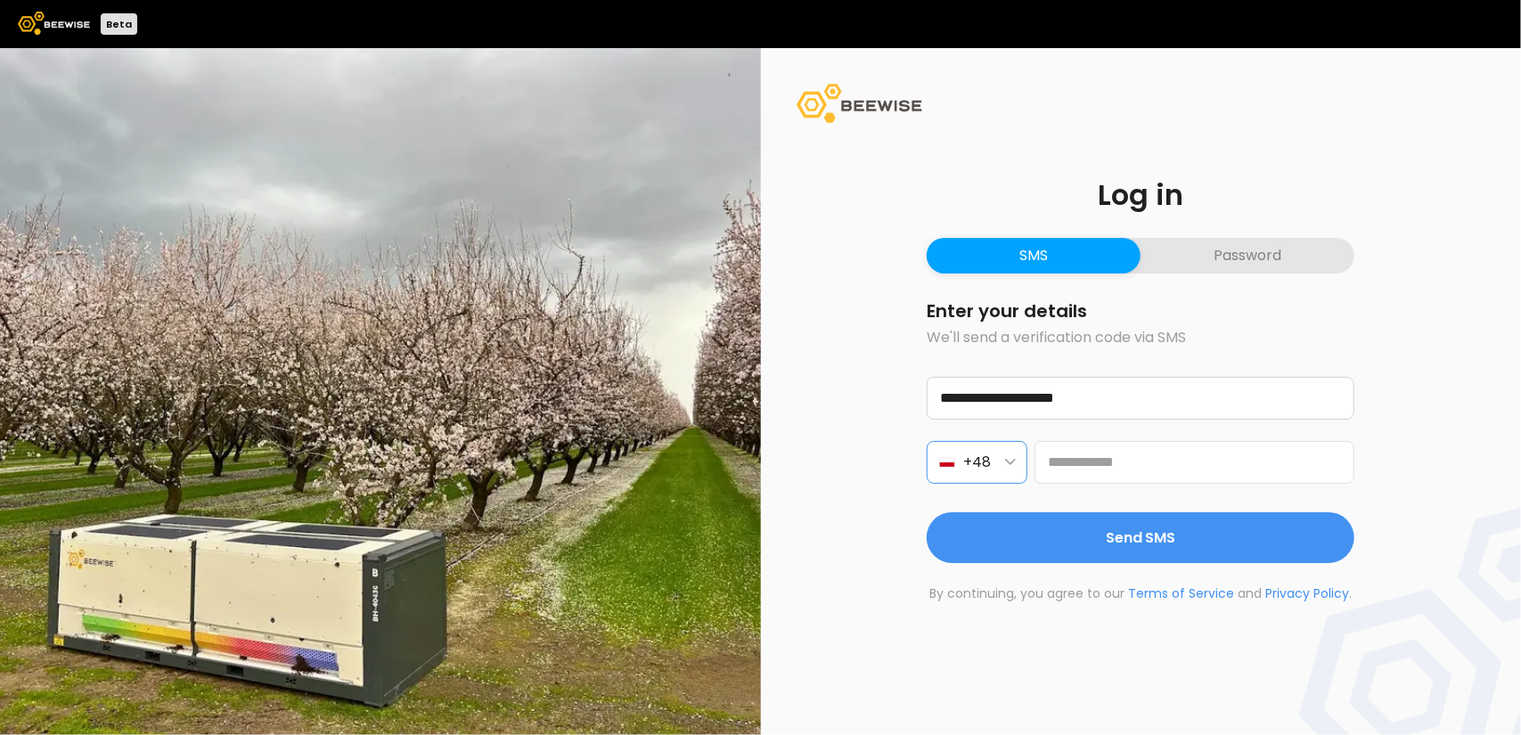
click at [1005, 462] on icon "button" at bounding box center [1010, 462] width 11 height 7
click at [1024, 682] on div "**********" at bounding box center [1141, 391] width 761 height 687
click at [950, 466] on icon "button" at bounding box center [947, 464] width 15 height 4
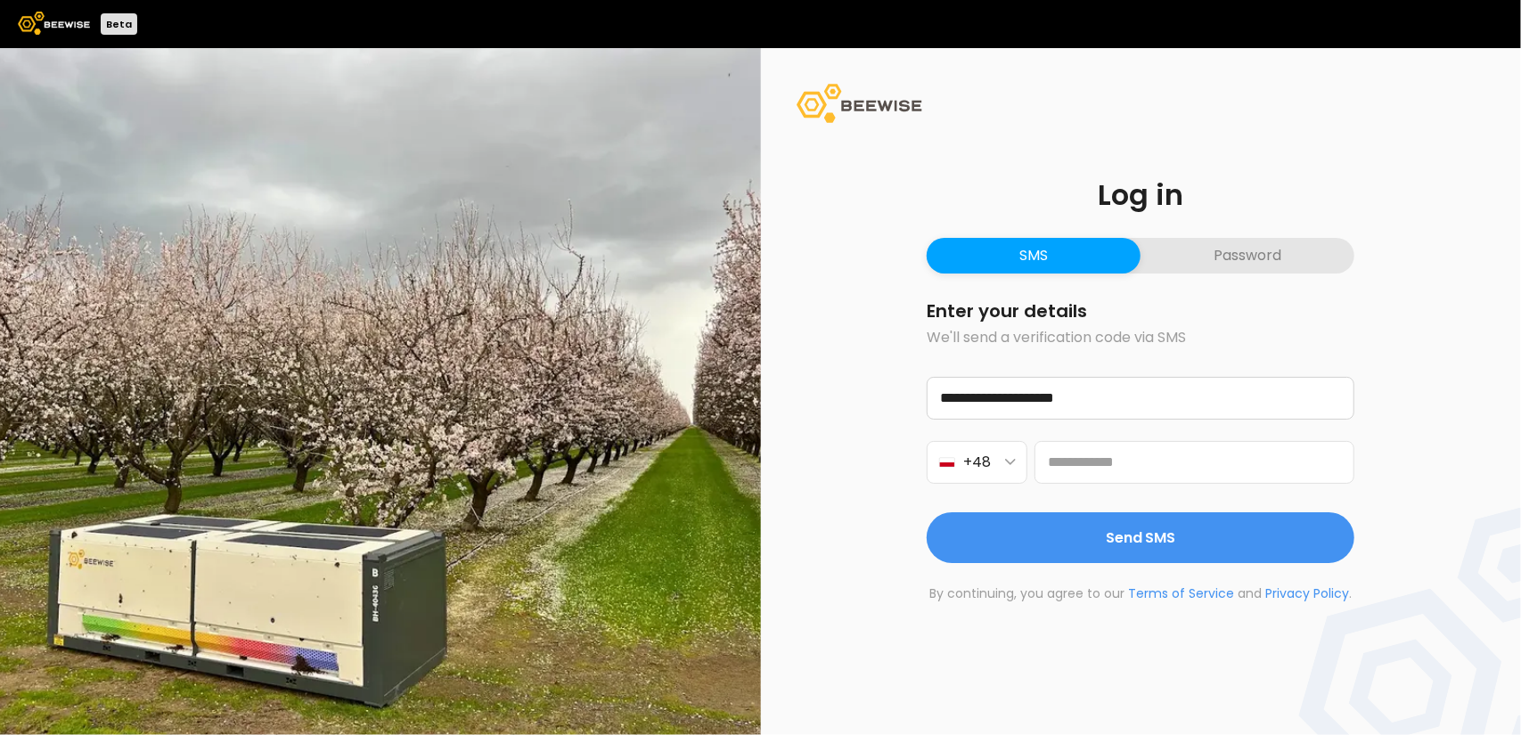
click at [887, 438] on div "**********" at bounding box center [1140, 392] width 513 height 508
click at [998, 454] on button "+48" at bounding box center [977, 462] width 101 height 43
click at [907, 459] on div "**********" at bounding box center [1140, 392] width 513 height 508
click at [1010, 455] on button "+48" at bounding box center [977, 462] width 101 height 43
click at [1146, 668] on div "**********" at bounding box center [1141, 391] width 761 height 687
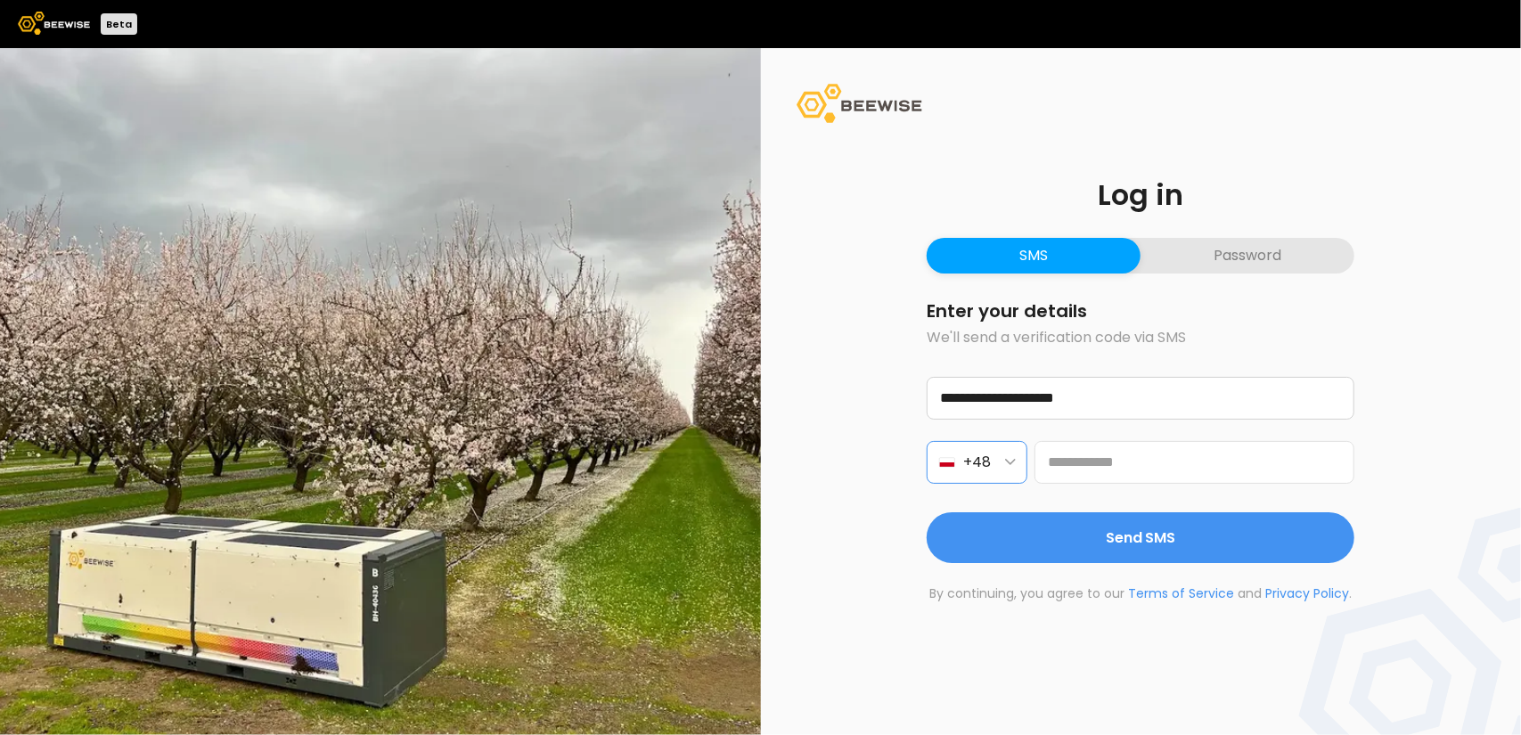
click at [1025, 455] on button "+48" at bounding box center [977, 462] width 101 height 43
click at [903, 444] on div "**********" at bounding box center [1140, 392] width 513 height 508
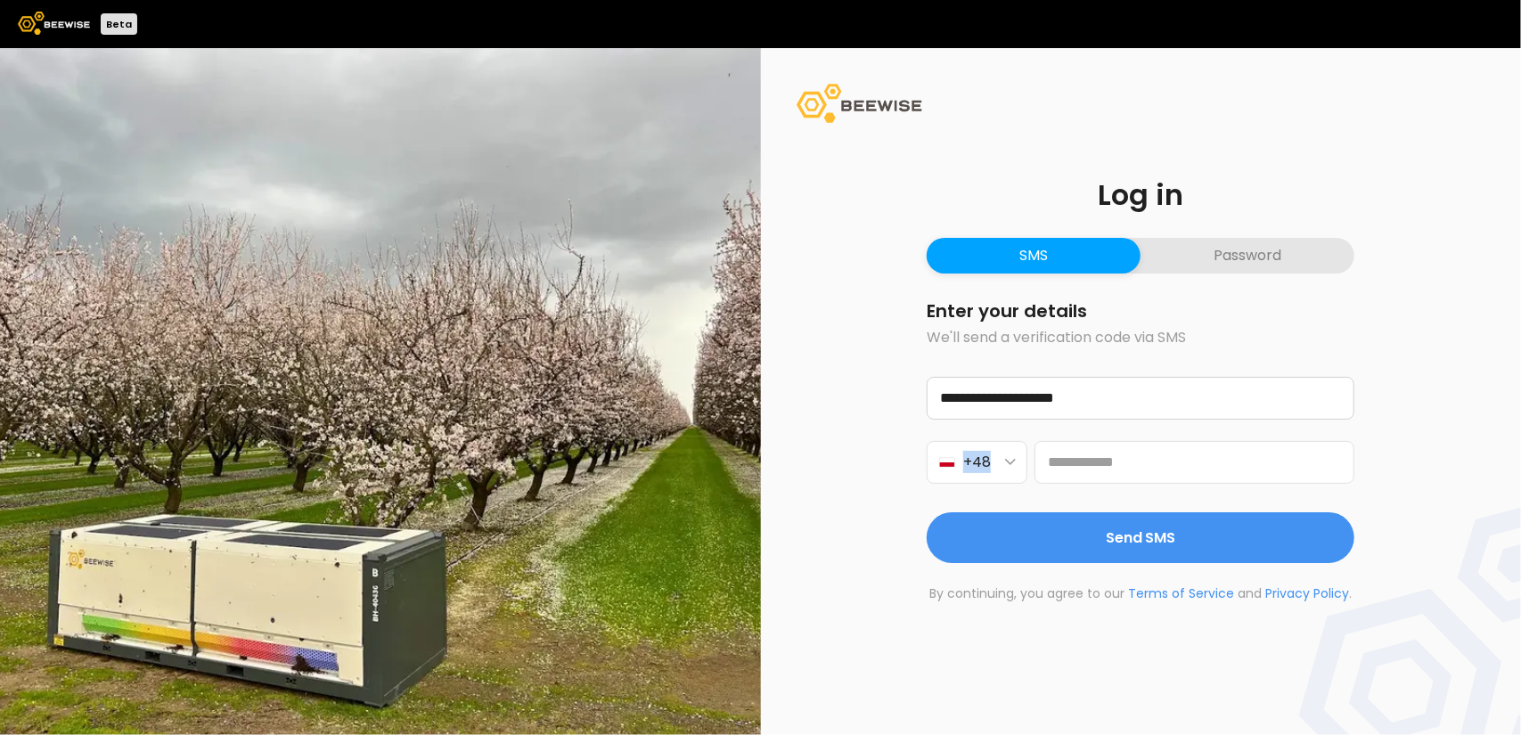
click at [903, 444] on div "**********" at bounding box center [1140, 392] width 513 height 508
click at [1012, 454] on button "+48" at bounding box center [977, 462] width 101 height 43
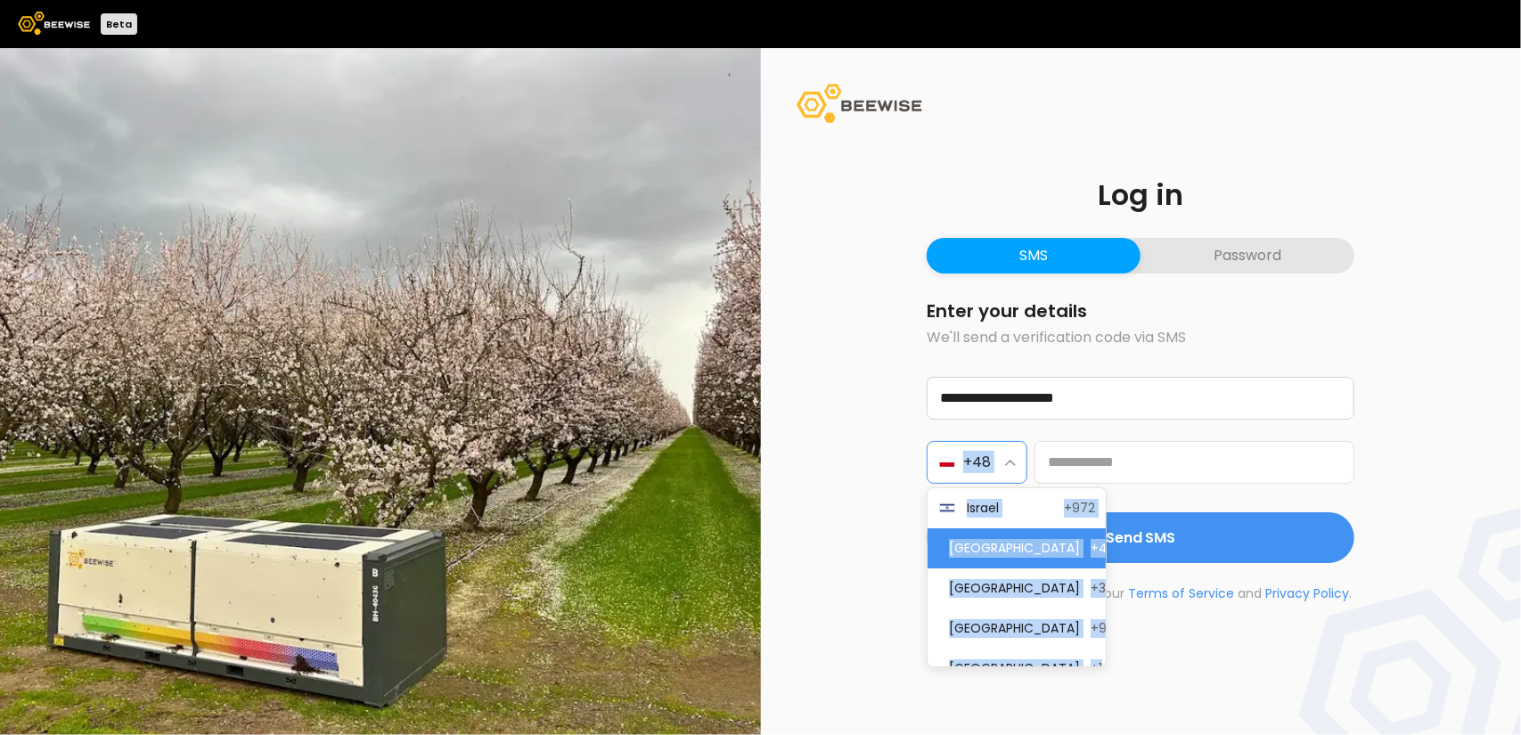
click at [1060, 249] on button "SMS" at bounding box center [1034, 256] width 214 height 36
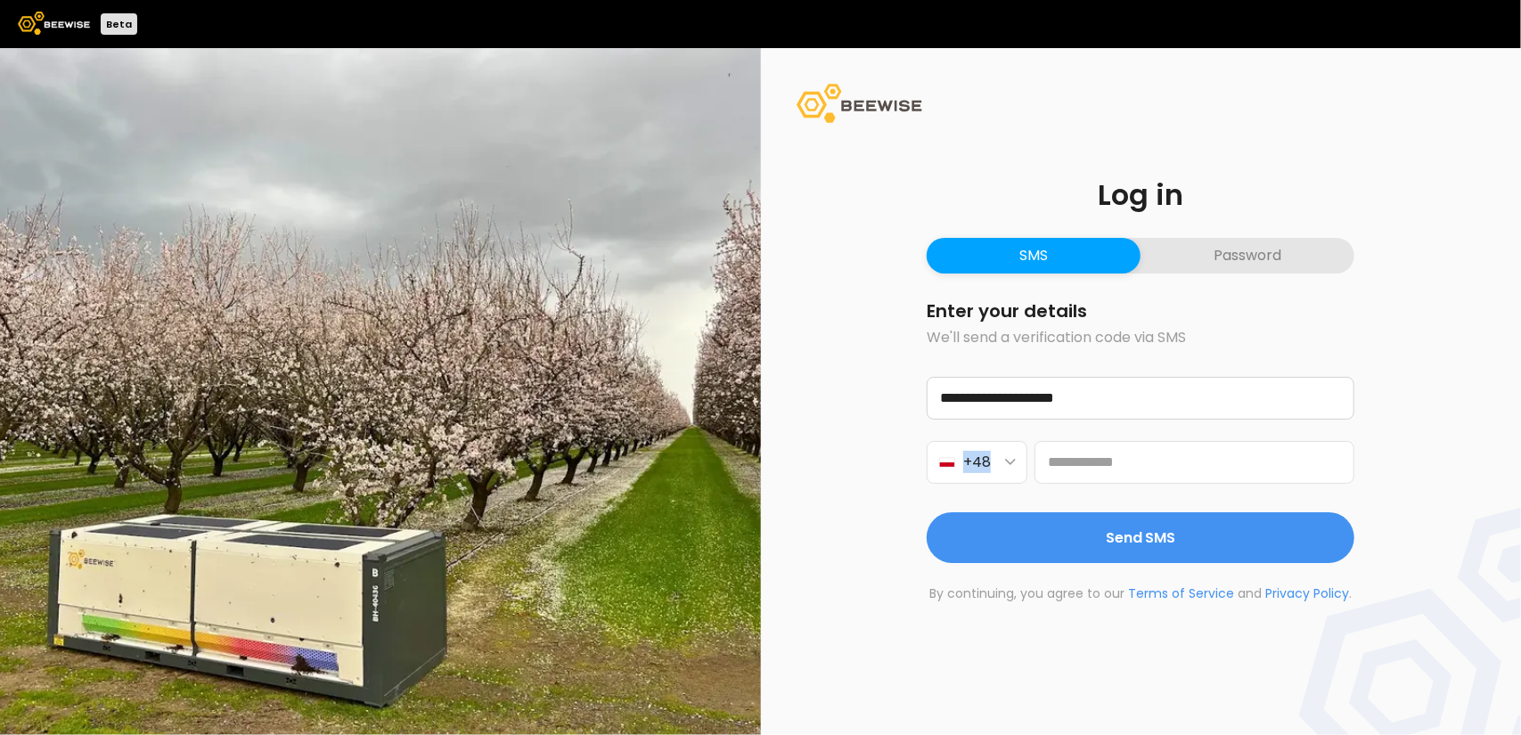
click at [1199, 251] on button "Password" at bounding box center [1247, 256] width 214 height 36
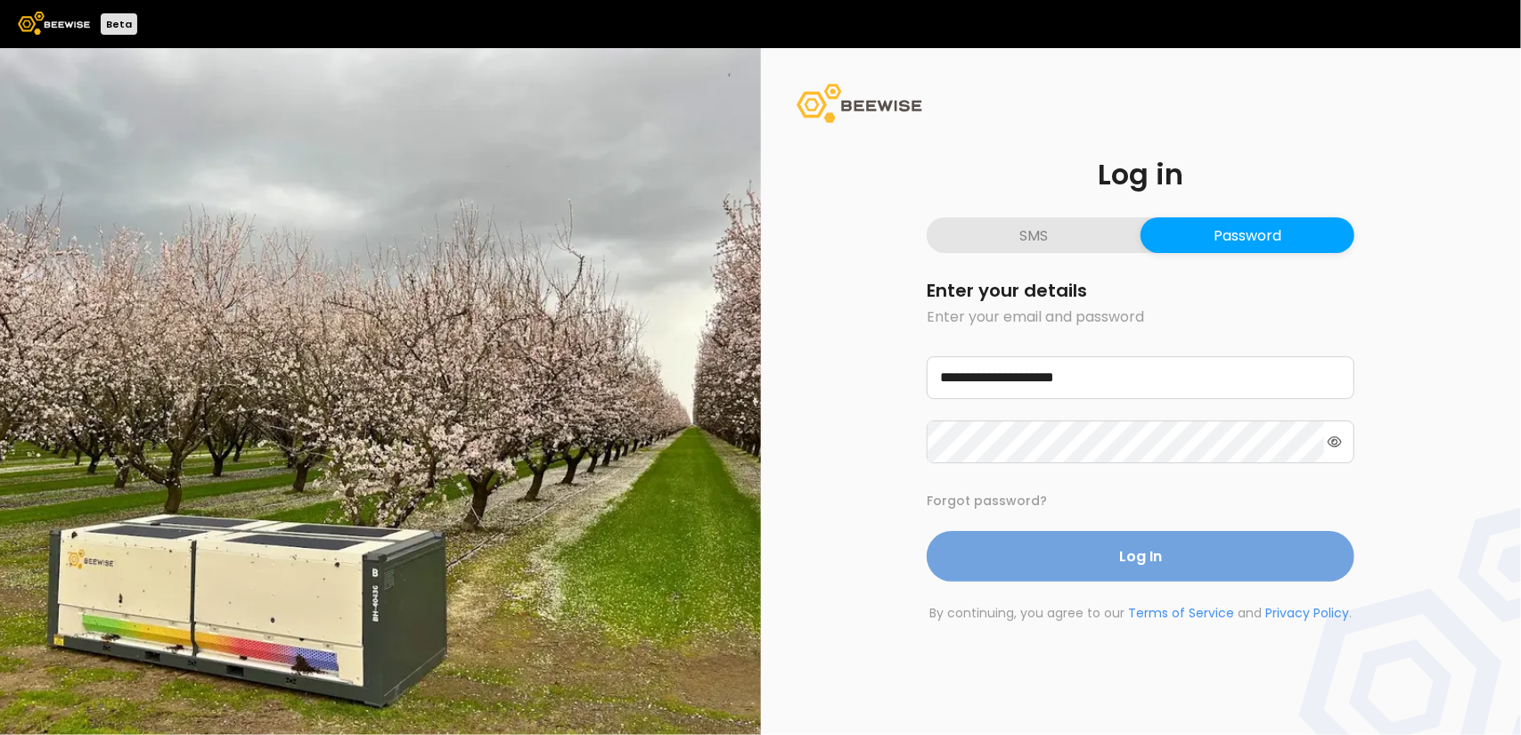
click at [1094, 564] on button "Log In" at bounding box center [1141, 556] width 428 height 51
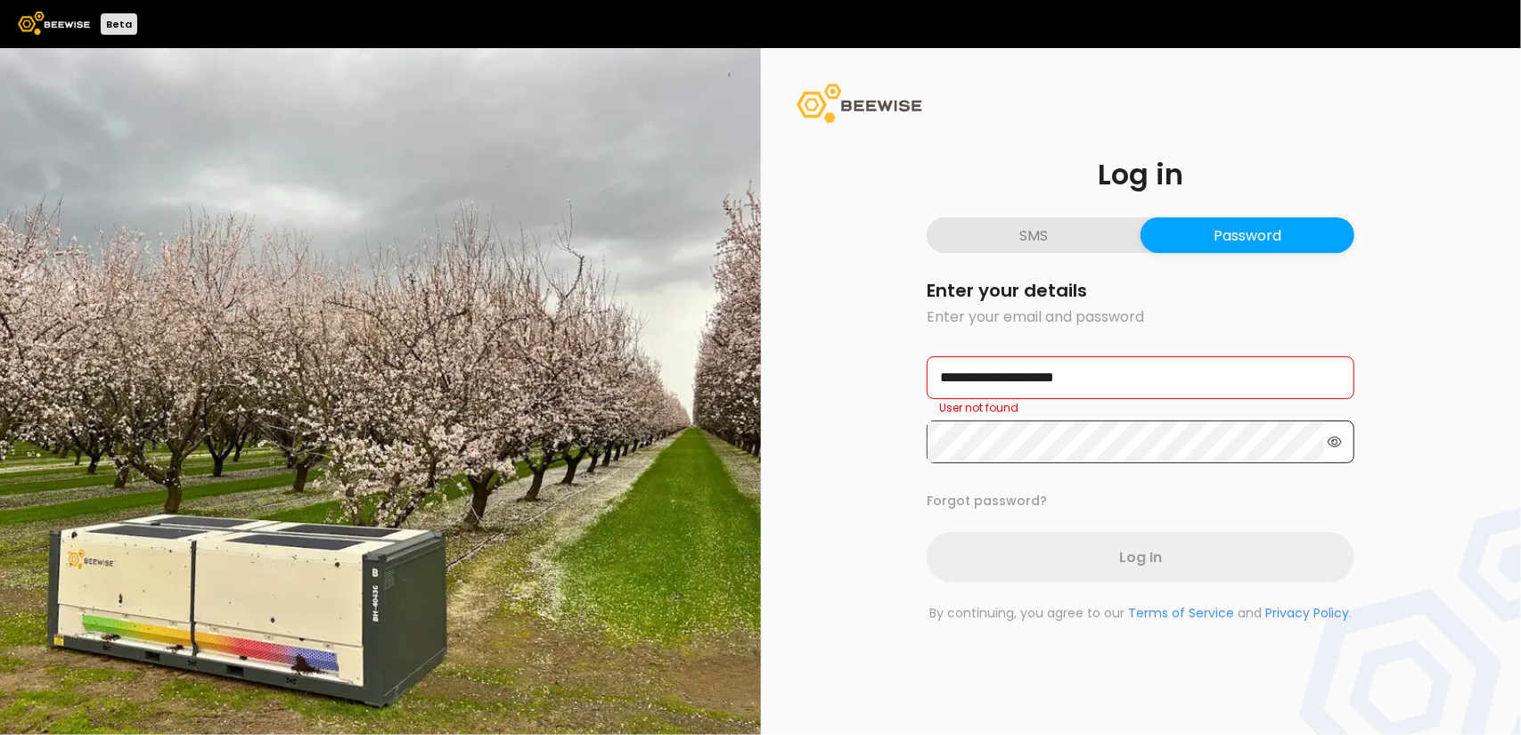
click at [1336, 436] on icon at bounding box center [1335, 442] width 14 height 12
click at [1235, 225] on button "Password" at bounding box center [1247, 235] width 214 height 36
click at [1162, 242] on button "Password" at bounding box center [1247, 235] width 214 height 36
